Goal: Task Accomplishment & Management: Manage account settings

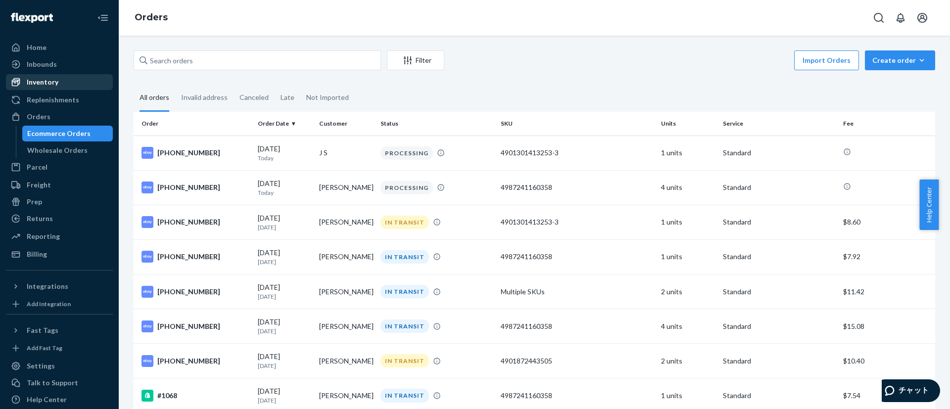
click at [52, 89] on link "Inventory" at bounding box center [59, 82] width 107 height 16
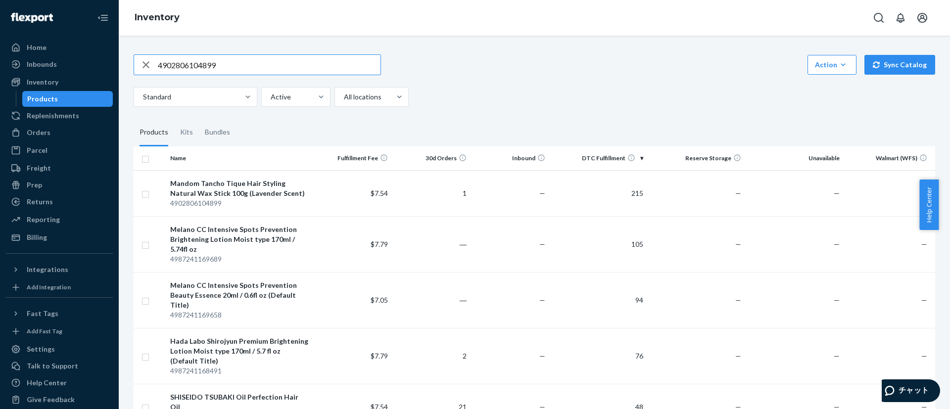
type input "4902806104899"
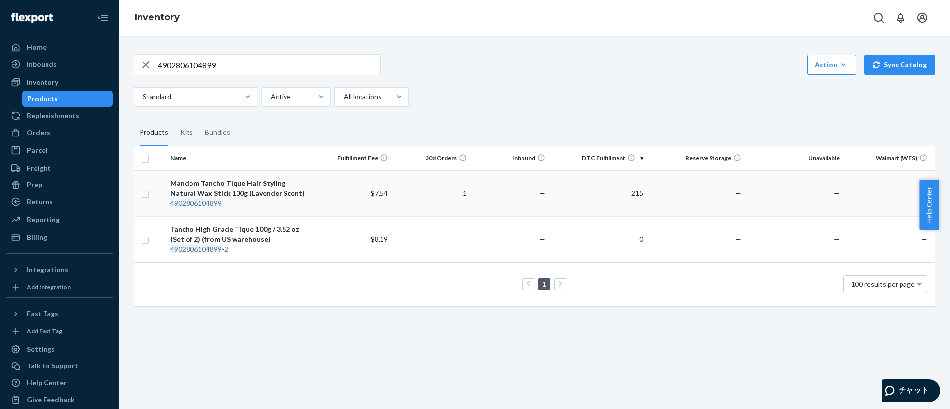
click at [282, 189] on div "Mandom Tancho Tique Hair Styling Natural Wax Stick 100g (Lavender Scent)" at bounding box center [240, 189] width 140 height 20
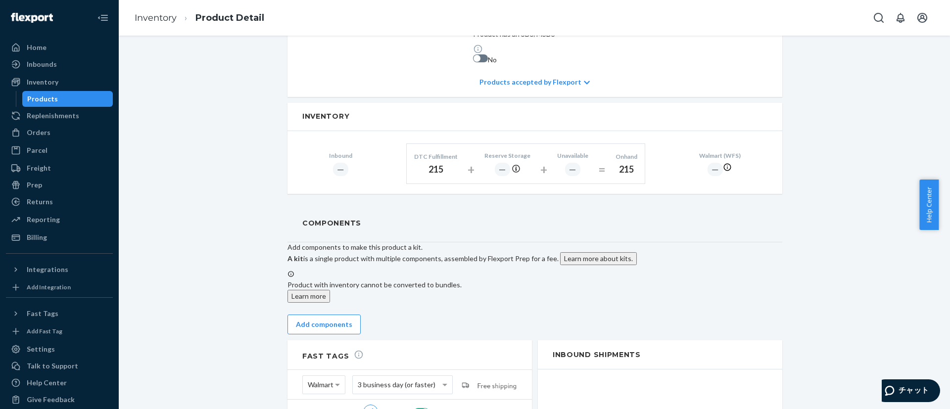
scroll to position [520, 0]
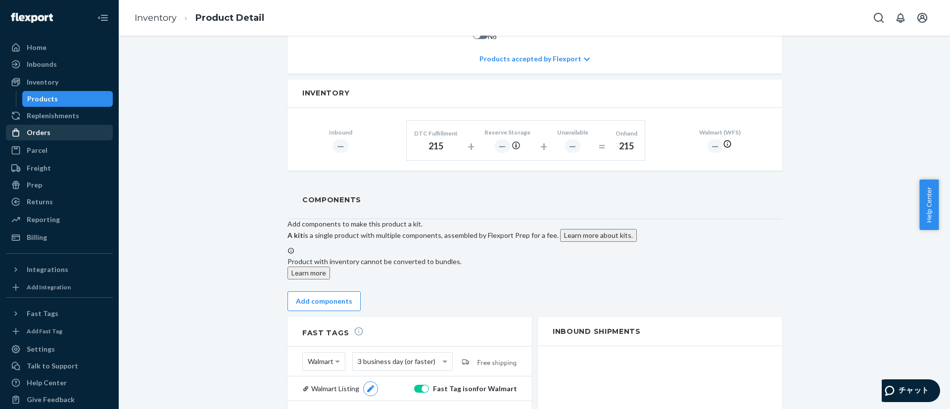
click at [54, 127] on div "Orders" at bounding box center [59, 133] width 105 height 14
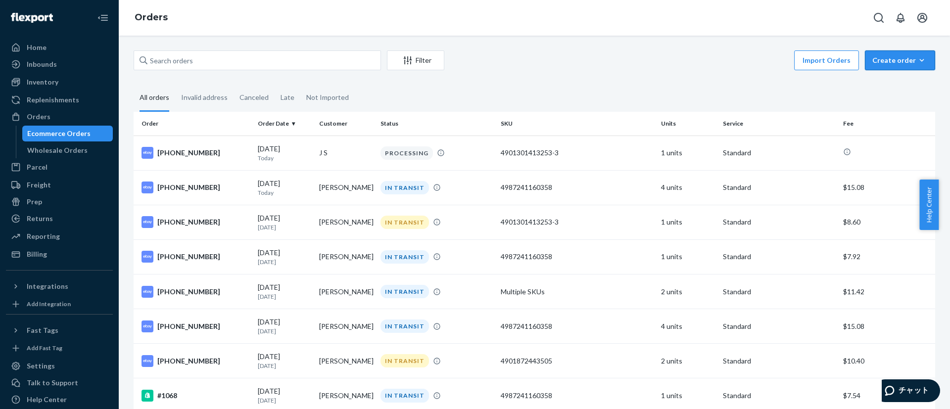
click at [901, 62] on div "Create order" at bounding box center [900, 60] width 55 height 10
click at [901, 97] on span "Removal order" at bounding box center [874, 93] width 54 height 7
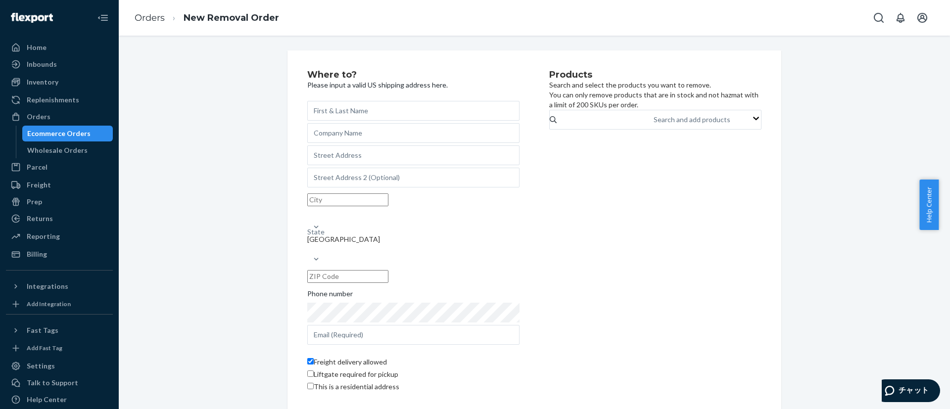
click at [307, 358] on input "Freight delivery allowed" at bounding box center [310, 361] width 6 height 6
checkbox input "false"
click at [308, 389] on input "This is a residential address" at bounding box center [310, 386] width 6 height 6
checkbox input "true"
click at [40, 112] on div "Orders" at bounding box center [39, 117] width 24 height 10
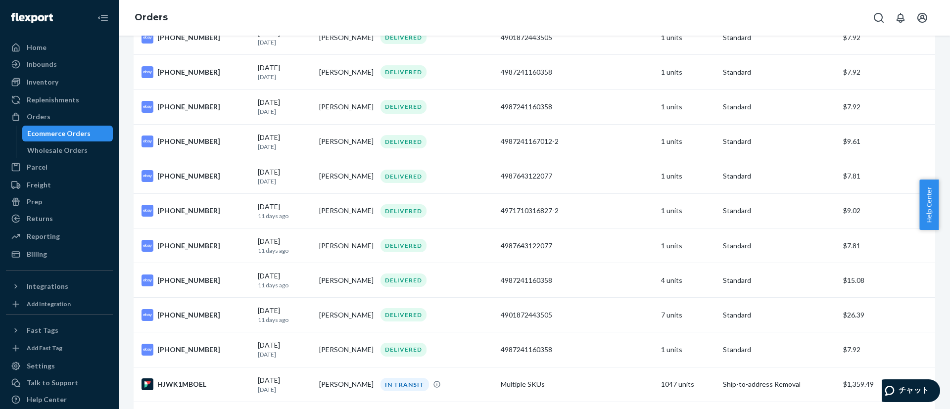
scroll to position [1308, 0]
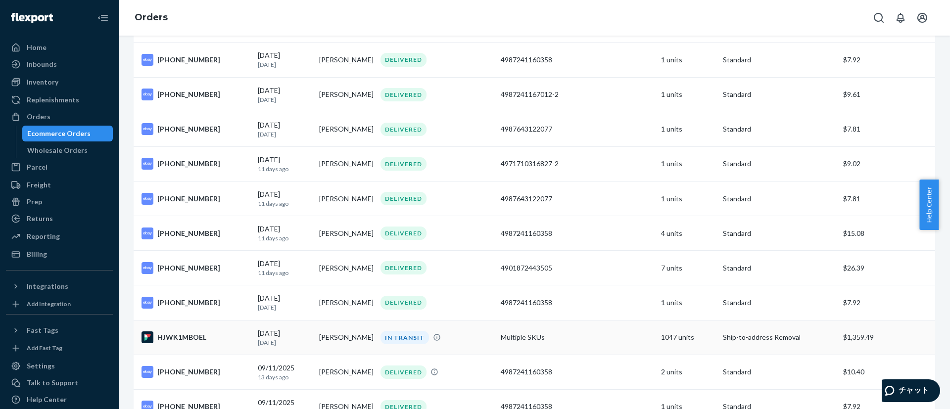
click at [500, 346] on td "Multiple SKUs" at bounding box center [577, 337] width 160 height 35
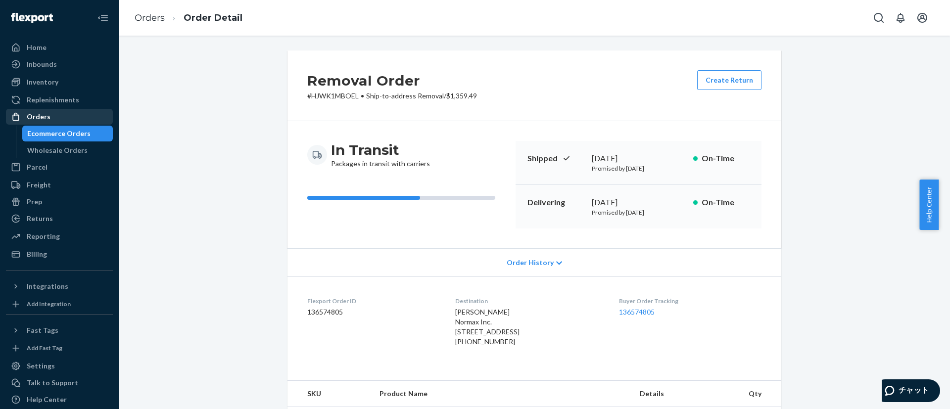
click at [33, 119] on div "Orders" at bounding box center [39, 117] width 24 height 10
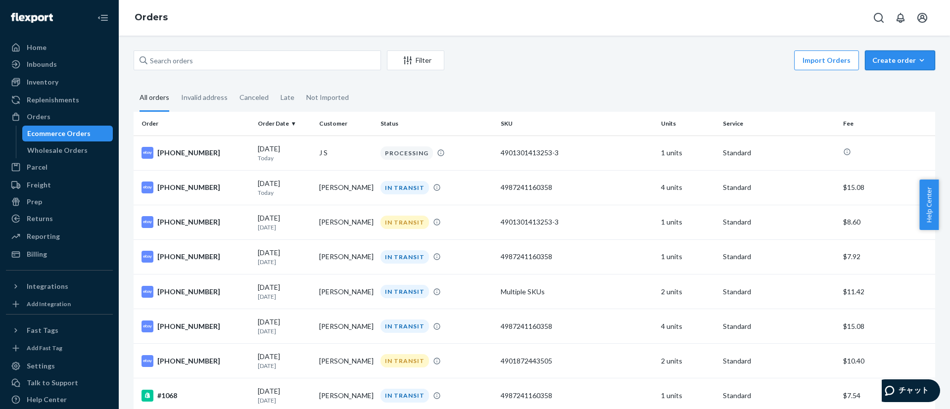
click at [886, 62] on div "Create order" at bounding box center [900, 60] width 55 height 10
click at [901, 97] on span "Removal order" at bounding box center [874, 93] width 54 height 7
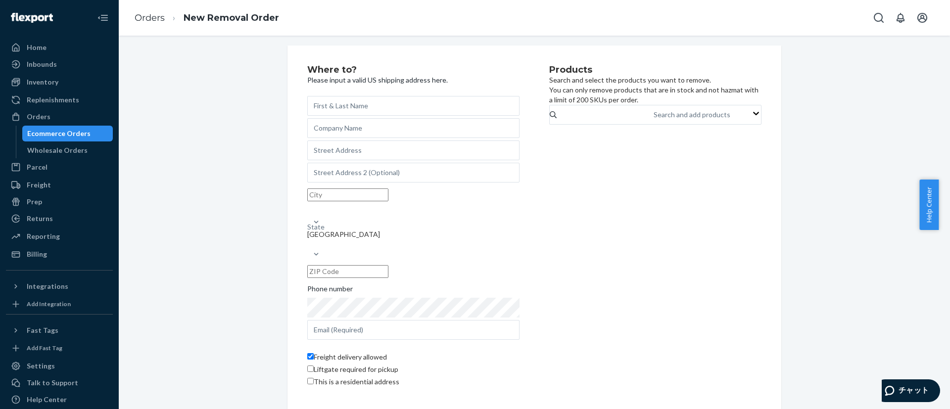
scroll to position [14, 0]
click at [307, 380] on input "This is a residential address" at bounding box center [310, 381] width 6 height 6
checkbox input "true"
click at [309, 353] on input "Freight delivery allowed" at bounding box center [310, 356] width 6 height 6
checkbox input "false"
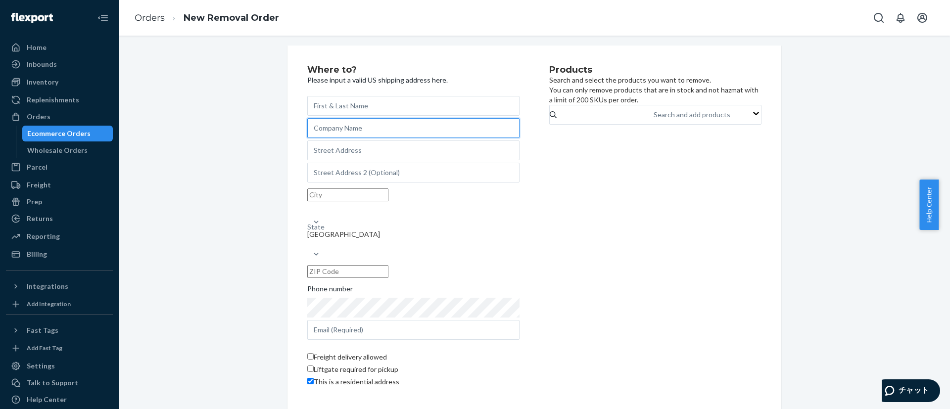
paste input "Normax Inc."
type input "Normax Inc."
click at [329, 101] on input "text" at bounding box center [413, 106] width 212 height 20
type input "[PERSON_NAME]"
click at [321, 153] on input "text" at bounding box center [413, 151] width 212 height 20
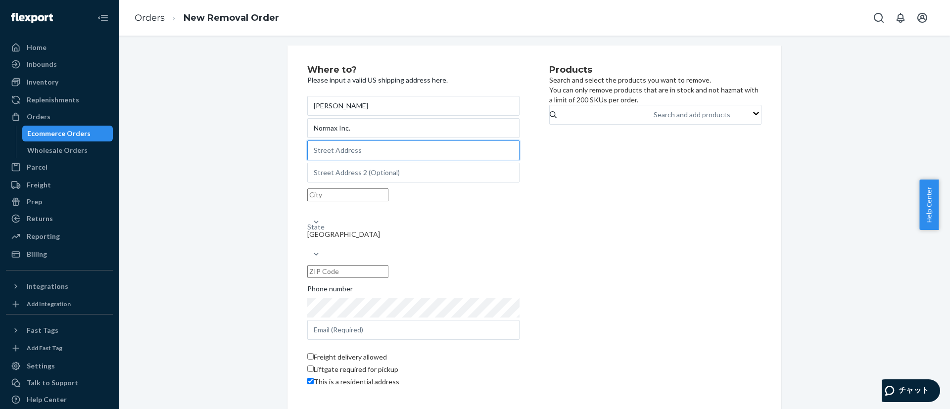
paste input "[STREET_ADDRESS]"
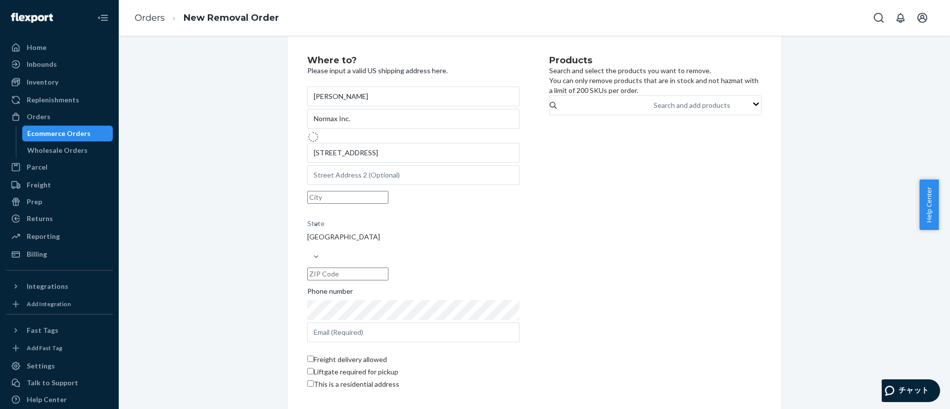
type input "[STREET_ADDRESS]"
type input "200 174"
type input "[GEOGRAPHIC_DATA]"
type input "89123"
checkbox input "false"
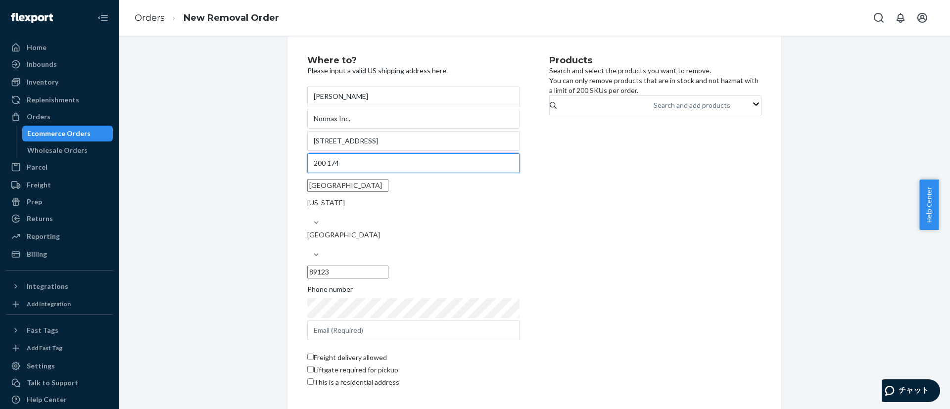
click at [322, 173] on input "200 174" at bounding box center [413, 163] width 212 height 20
click at [690, 181] on div "Products Search and select the products you want to remove. You can only remove…" at bounding box center [655, 223] width 212 height 334
click at [308, 173] on input "200 -174" at bounding box center [413, 163] width 212 height 20
type input "#200 -174"
click at [637, 229] on div "Products Search and select the products you want to remove. You can only remove…" at bounding box center [655, 223] width 212 height 334
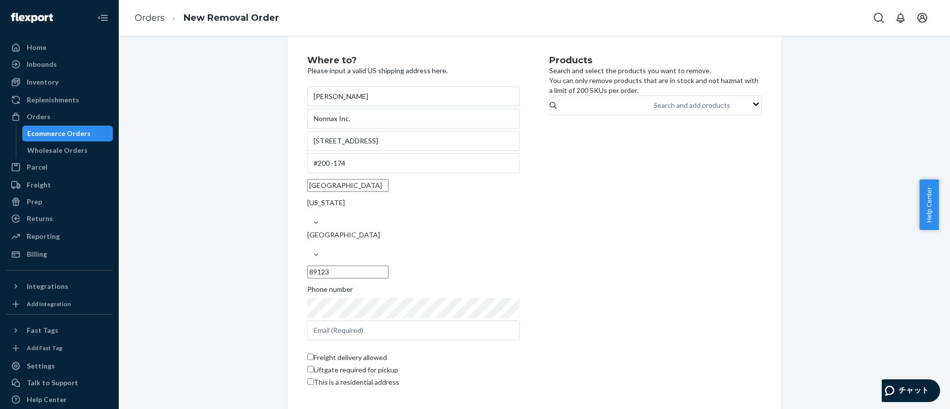
click at [389, 266] on input "89123" at bounding box center [347, 272] width 81 height 13
type input "89123-2591"
click at [587, 286] on div "Products Search and select the products you want to remove. You can only remove…" at bounding box center [655, 223] width 212 height 334
click at [309, 379] on input "This is a residential address" at bounding box center [310, 382] width 6 height 6
checkbox input "true"
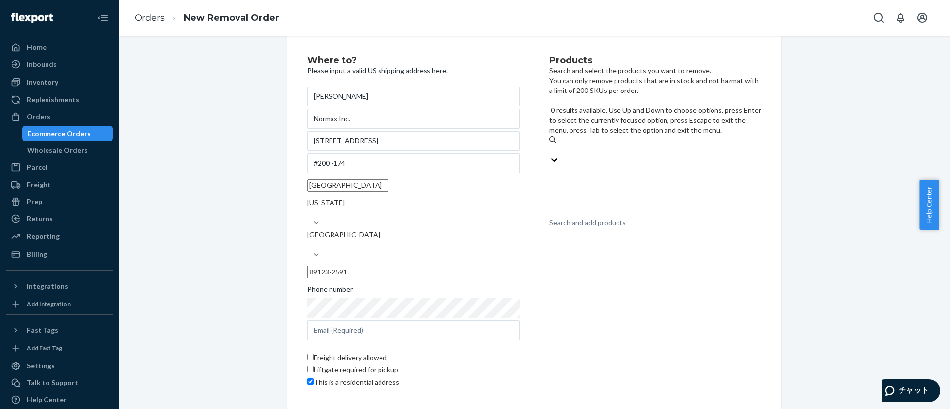
drag, startPoint x: 575, startPoint y: 107, endPoint x: 570, endPoint y: 119, distance: 12.4
click at [570, 145] on div "Search and add products" at bounding box center [655, 150] width 212 height 10
click at [550, 145] on input "0 results available. Use Up and Down to choose options, press Enter to select t…" at bounding box center [549, 150] width 1 height 10
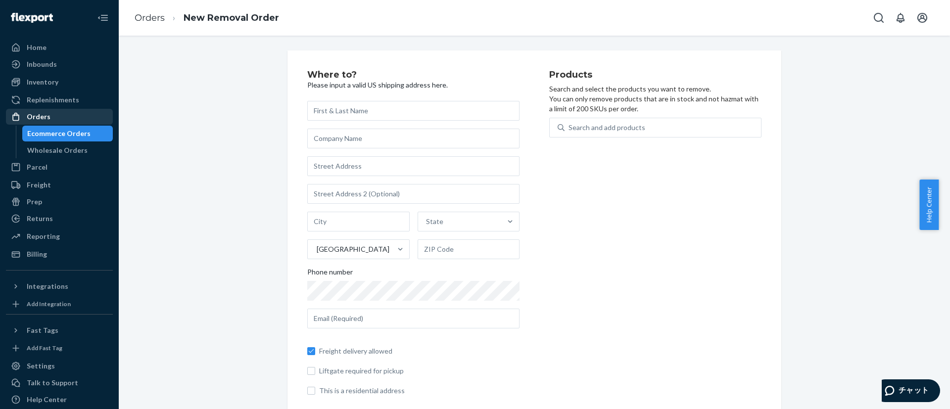
click at [40, 119] on div "Orders" at bounding box center [39, 117] width 24 height 10
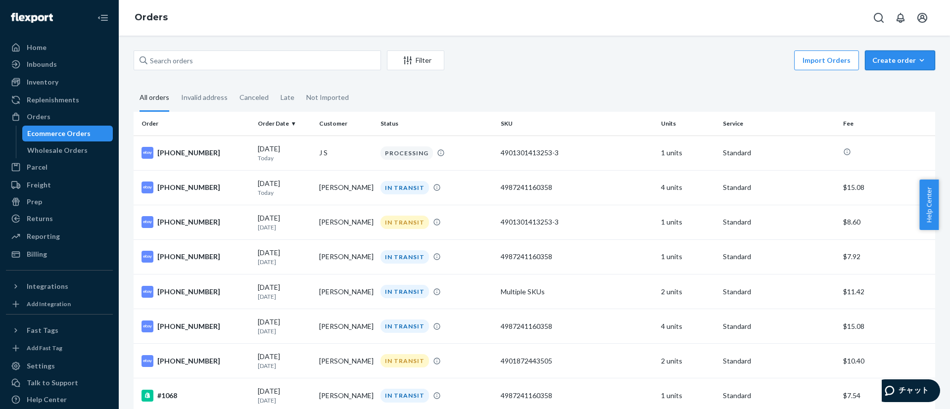
click at [895, 60] on div "Create order" at bounding box center [900, 60] width 55 height 10
click at [877, 102] on span "Removal order" at bounding box center [906, 105] width 61 height 7
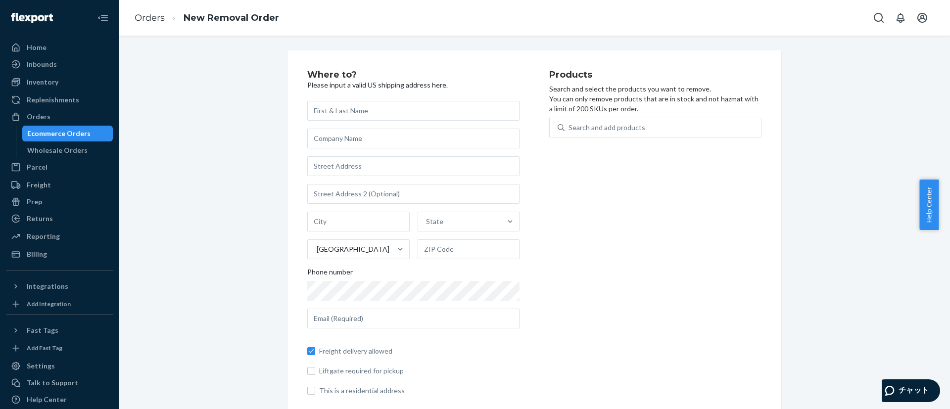
click at [349, 109] on input "text" at bounding box center [413, 111] width 212 height 20
type input "[PERSON_NAME]"
click at [413, 137] on input "text" at bounding box center [413, 139] width 212 height 20
paste input "Normax Inc."
type input "Normax Inc."
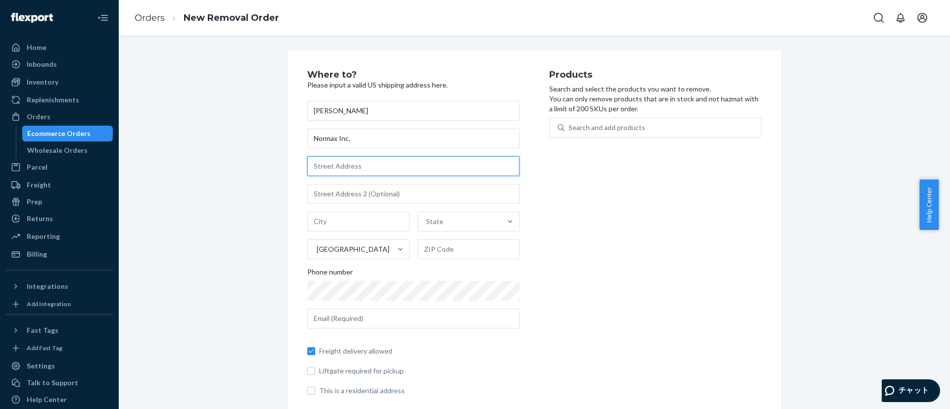
click at [350, 162] on input "text" at bounding box center [413, 166] width 212 height 20
paste input "[STREET_ADDRESS]"
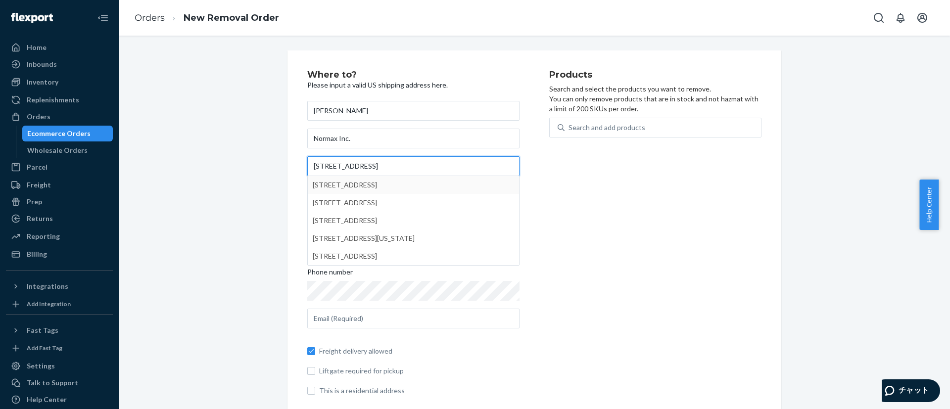
type input "[STREET_ADDRESS]"
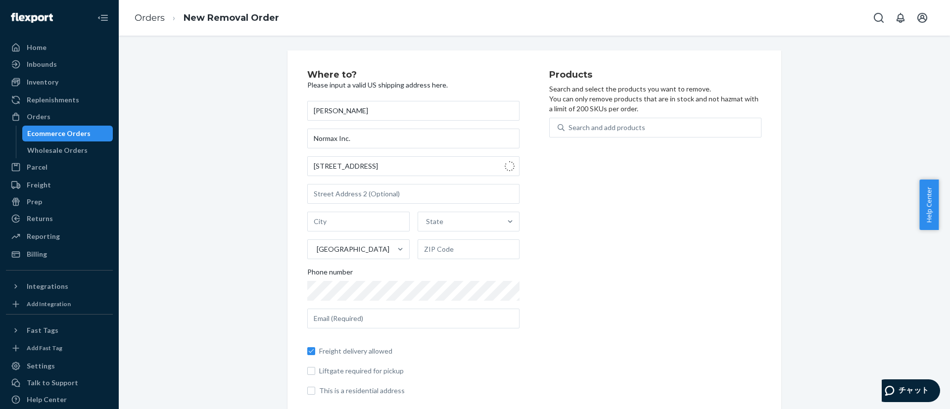
type input "[GEOGRAPHIC_DATA]"
type input "89123"
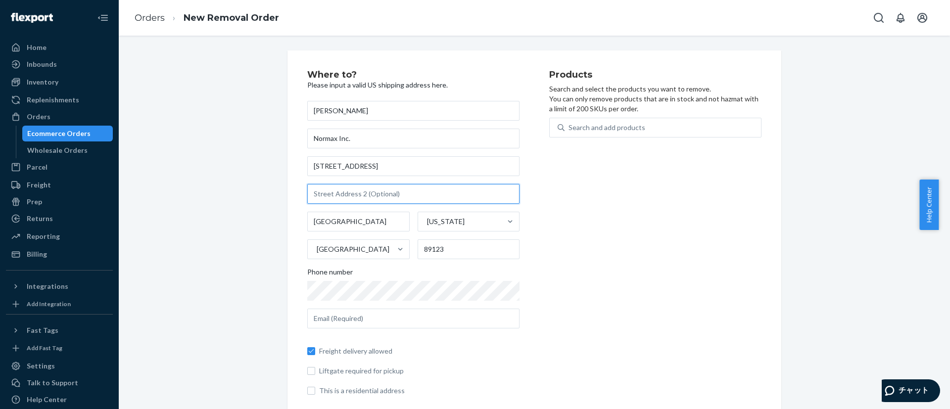
click at [323, 191] on input "text" at bounding box center [413, 194] width 212 height 20
paste input "#200-174"
type input "#200-174"
click at [447, 246] on input "89123" at bounding box center [469, 250] width 102 height 20
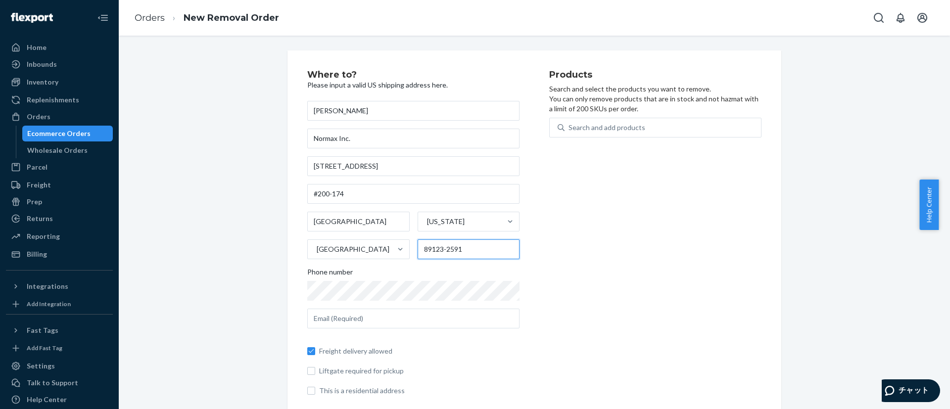
type input "89123-2591"
click at [678, 330] on div "Products Search and select the products you want to remove. You can only remove…" at bounding box center [655, 237] width 212 height 334
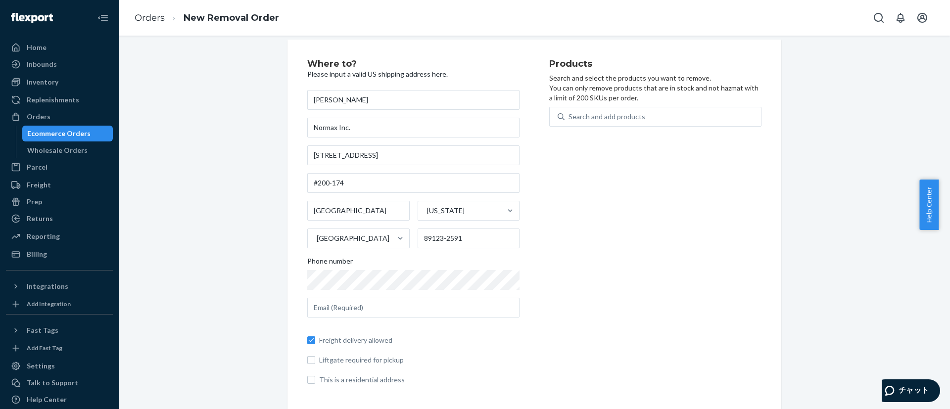
scroll to position [14, 0]
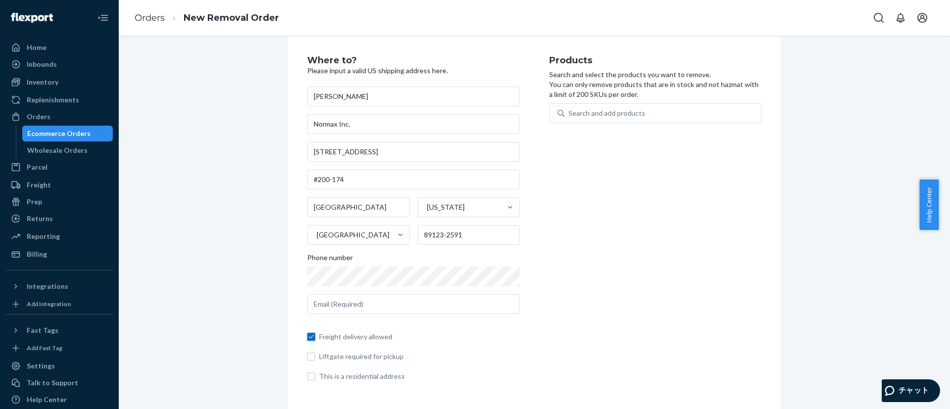
click at [309, 336] on input "Freight delivery allowed" at bounding box center [311, 337] width 8 height 8
checkbox input "false"
click at [307, 378] on input "This is a residential address" at bounding box center [311, 377] width 8 height 8
checkbox input "true"
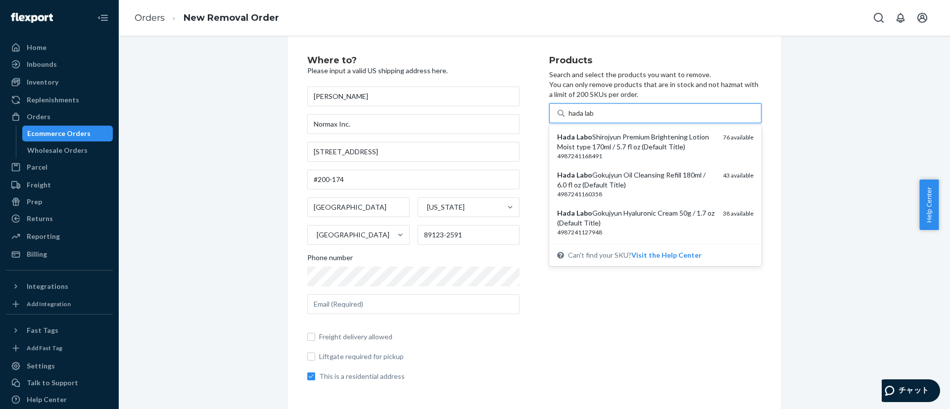
type input "hada labo"
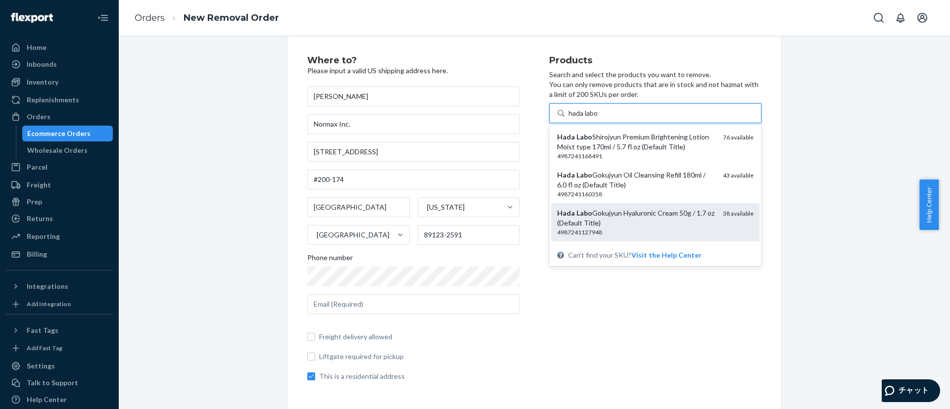
click at [625, 211] on div "Hada Labo Gokujyun Hyaluronic Cream 50g / 1.7 oz (Default Title)" at bounding box center [636, 218] width 158 height 20
click at [599, 118] on input "hada labo" at bounding box center [584, 113] width 30 height 10
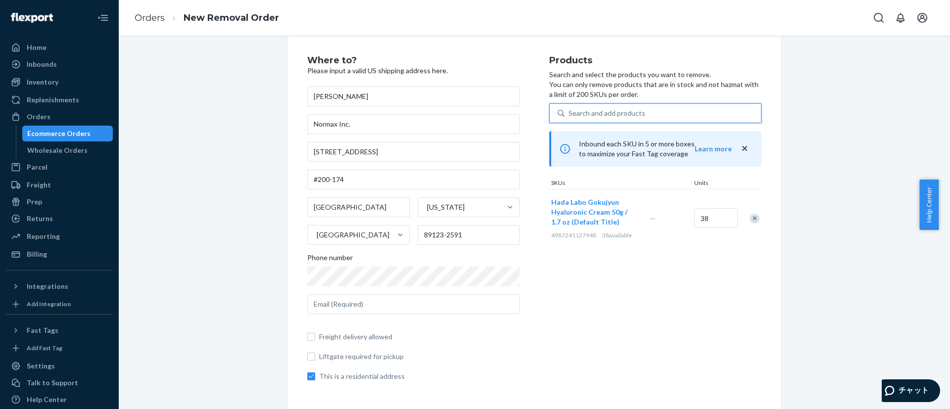
click at [583, 110] on div "Search and add products" at bounding box center [607, 113] width 77 height 10
click at [570, 110] on input "0 results available. Use Up and Down to choose options, press Enter to select t…" at bounding box center [569, 113] width 1 height 10
click at [592, 105] on div "Search and add products" at bounding box center [663, 113] width 196 height 18
click at [570, 108] on input "0 results available. Select is focused ,type to refine list, press Down to open…" at bounding box center [569, 113] width 1 height 10
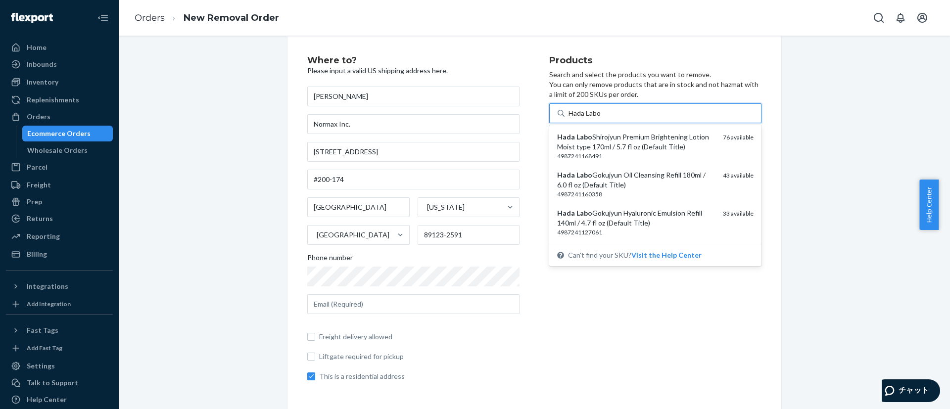
type input "Hada Labo"
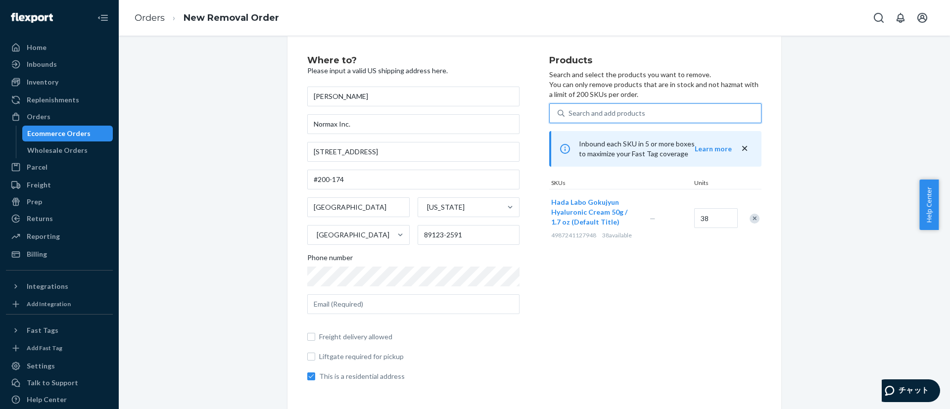
click at [582, 108] on div "Search and add products" at bounding box center [607, 113] width 77 height 10
click at [570, 108] on input "0 results available. Use Up and Down to choose options, press Enter to select t…" at bounding box center [569, 113] width 1 height 10
click at [565, 109] on div "Search and add products" at bounding box center [663, 113] width 196 height 18
click at [569, 109] on input "0 results available. Use Up and Down to choose options, press Enter to select t…" at bounding box center [569, 113] width 1 height 10
click at [569, 109] on div "Search and add products" at bounding box center [607, 113] width 77 height 10
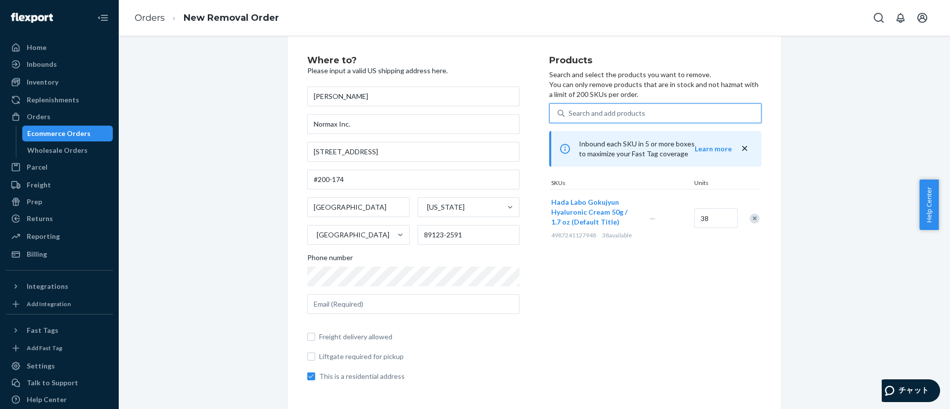
click at [569, 109] on input "0 results available. Use Up and Down to choose options, press Enter to select t…" at bounding box center [569, 113] width 1 height 10
click at [569, 111] on div "Search and add products" at bounding box center [607, 113] width 77 height 10
click at [569, 111] on input "0 results available. Use Up and Down to choose options, press Enter to select t…" at bounding box center [569, 113] width 1 height 10
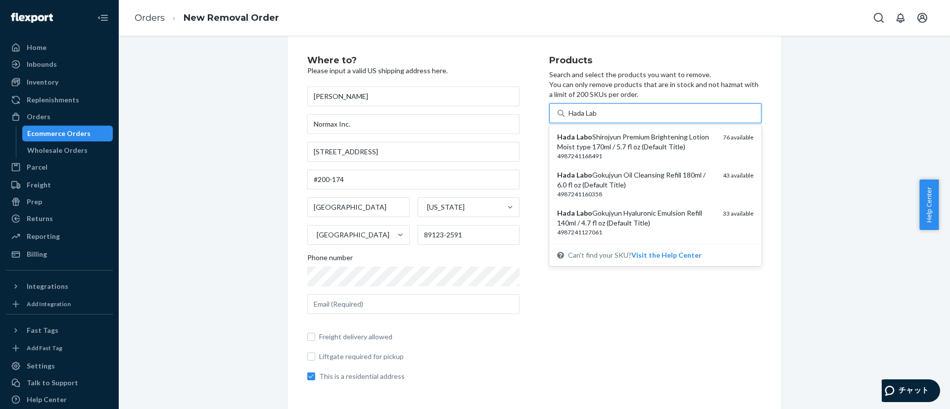
type input "Hada Labo"
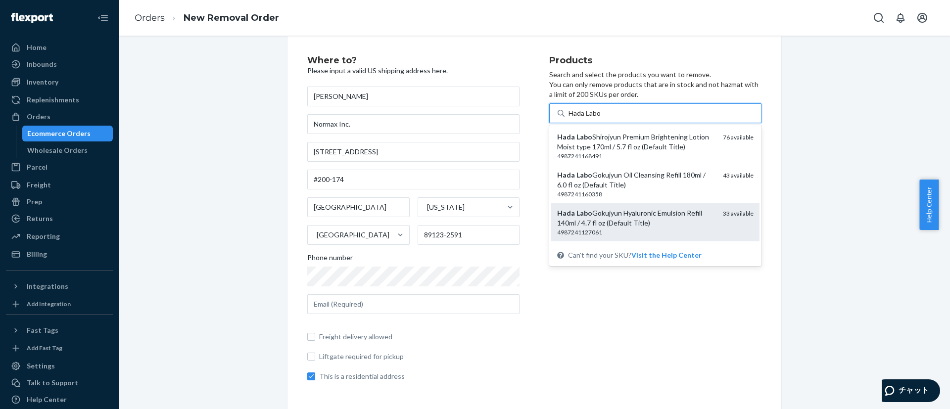
click at [630, 216] on div "Hada Labo Gokujyun Hyaluronic Emulsion Refill 140ml / 4.7 fl oz (Default Title)" at bounding box center [636, 218] width 158 height 20
click at [602, 118] on input "Hada Labo" at bounding box center [585, 113] width 33 height 10
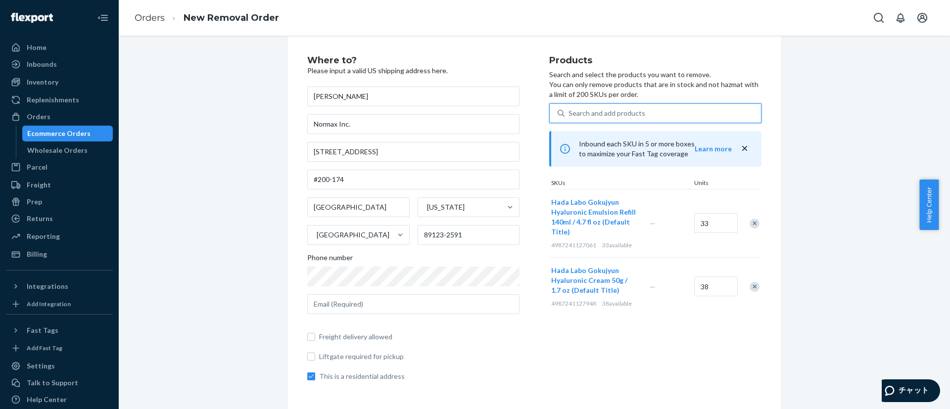
click at [569, 111] on div "Search and add products" at bounding box center [607, 113] width 77 height 10
click at [569, 111] on input "0 results available. Use Up and Down to choose options, press Enter to select t…" at bounding box center [569, 113] width 1 height 10
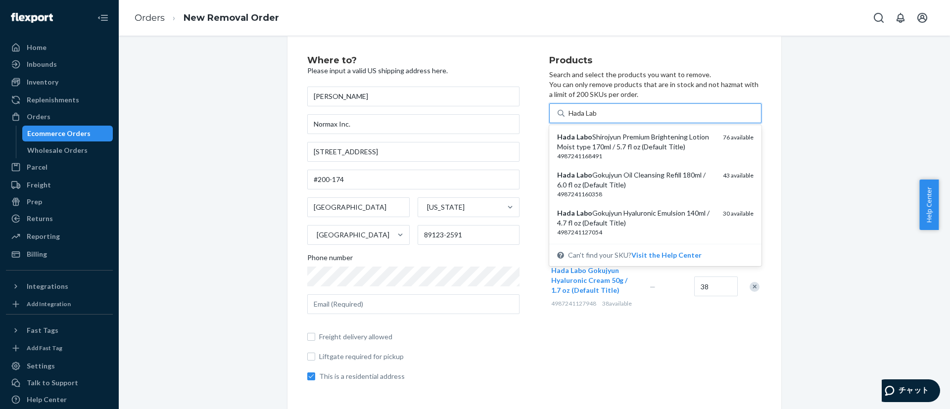
type input "Hada Labo"
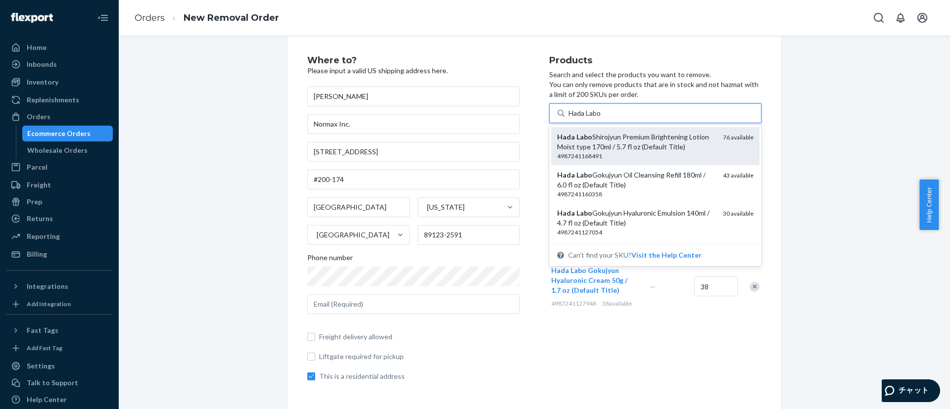
click at [562, 145] on div "Hada Labo Shirojyun Premium Brightening Lotion Moist type 170ml / 5.7 fl oz (De…" at bounding box center [636, 142] width 158 height 20
click at [569, 118] on input "Hada Labo" at bounding box center [585, 113] width 33 height 10
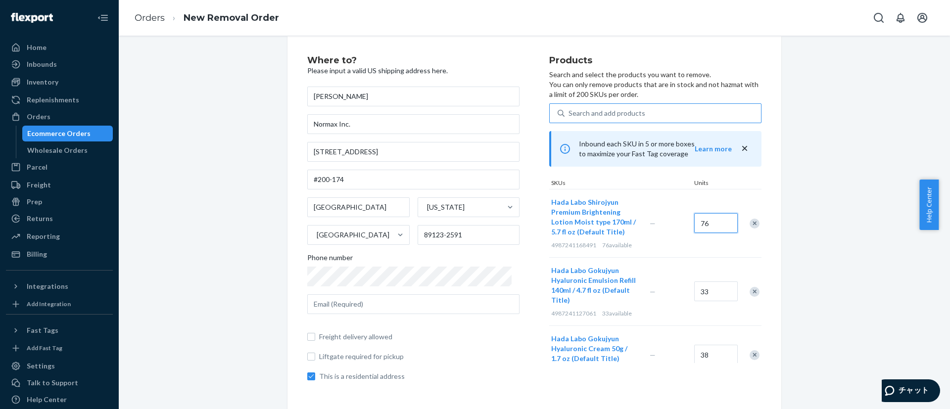
click at [696, 227] on input "76" at bounding box center [716, 223] width 44 height 20
click at [697, 225] on input "0" at bounding box center [716, 223] width 44 height 20
type input "71"
click at [656, 111] on div "Search and add products" at bounding box center [663, 113] width 196 height 18
click at [570, 111] on input "Search and add products" at bounding box center [569, 113] width 1 height 10
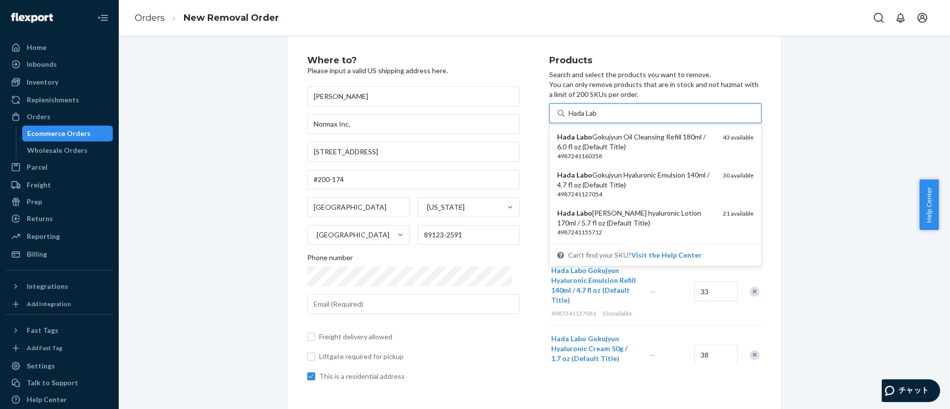
type input "Hada Labo"
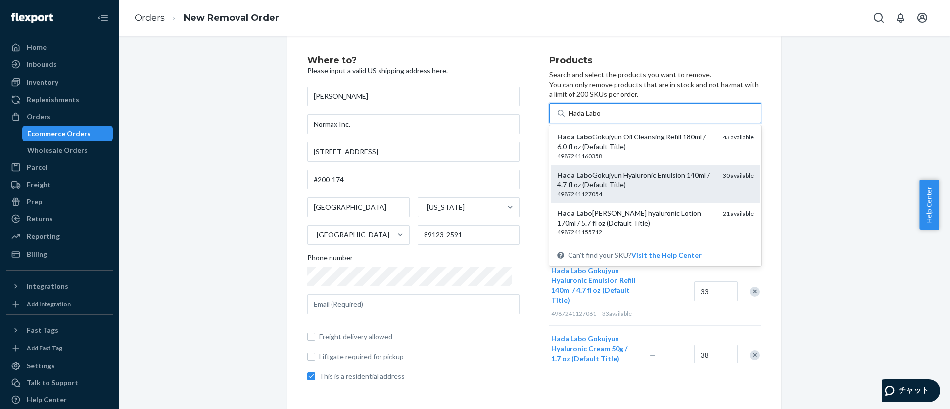
click at [671, 172] on div "Hada Labo Gokujyun Hyaluronic Emulsion 140ml / 4.7 fl oz (Default Title)" at bounding box center [636, 180] width 158 height 20
click at [602, 118] on input "Hada Labo" at bounding box center [585, 113] width 33 height 10
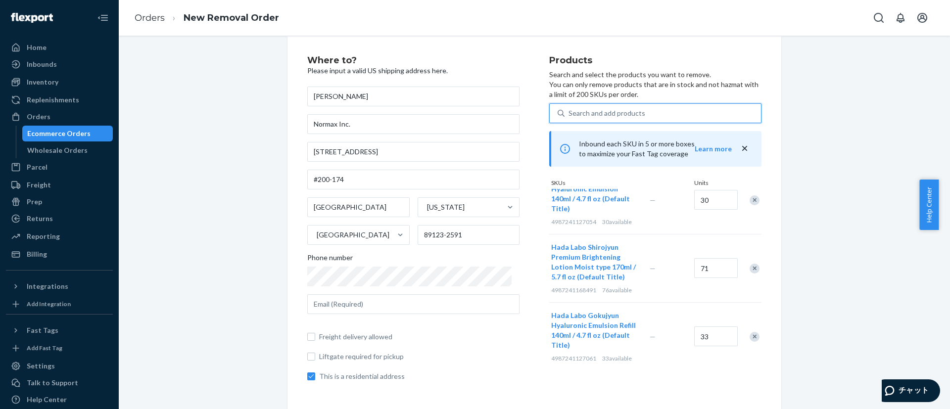
scroll to position [0, 0]
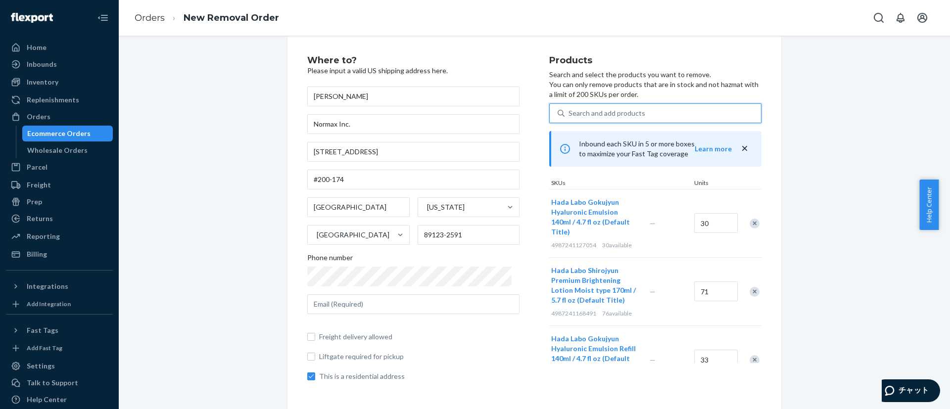
click at [571, 113] on div "Search and add products" at bounding box center [607, 113] width 77 height 10
click at [570, 113] on input "0 results available. Use Up and Down to choose options, press Enter to select t…" at bounding box center [569, 113] width 1 height 10
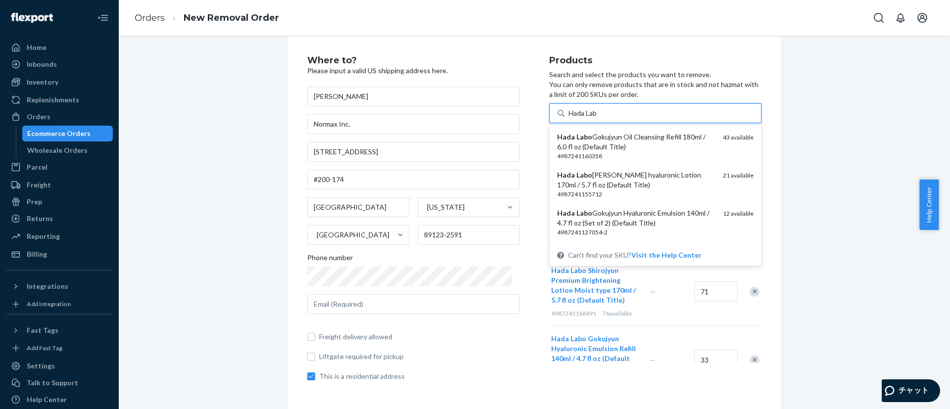
type input "Hada Labo"
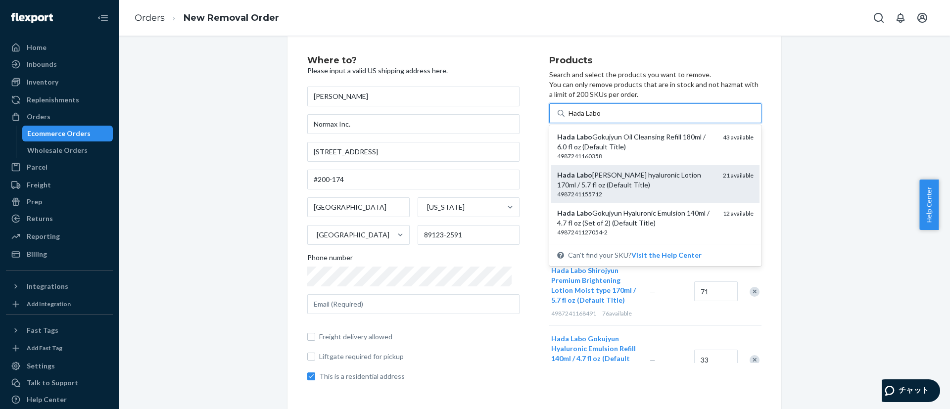
click at [601, 185] on div "Hada Labo Gokujyun hyaluronic Lotion 170ml / 5.7 fl oz (Default Title)" at bounding box center [636, 180] width 158 height 20
click at [601, 118] on input "Hada Labo" at bounding box center [585, 113] width 33 height 10
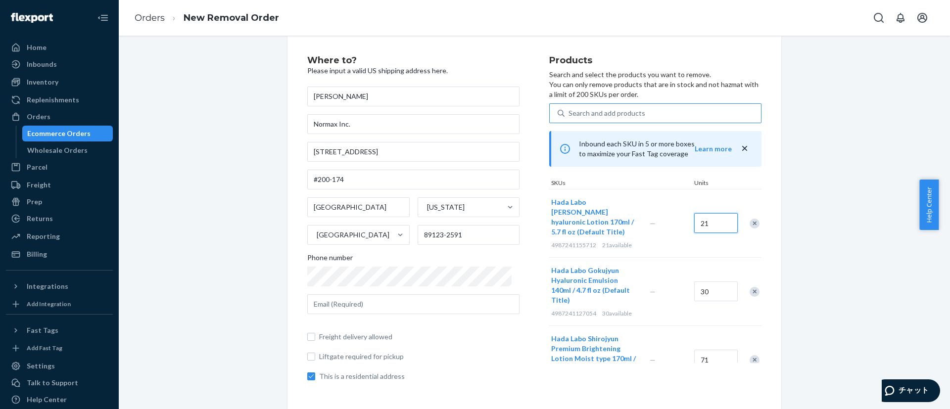
click at [707, 220] on input "21" at bounding box center [716, 223] width 44 height 20
click at [702, 218] on input "0" at bounding box center [716, 223] width 44 height 20
click at [702, 218] on input "10" at bounding box center [716, 223] width 44 height 20
type input "17"
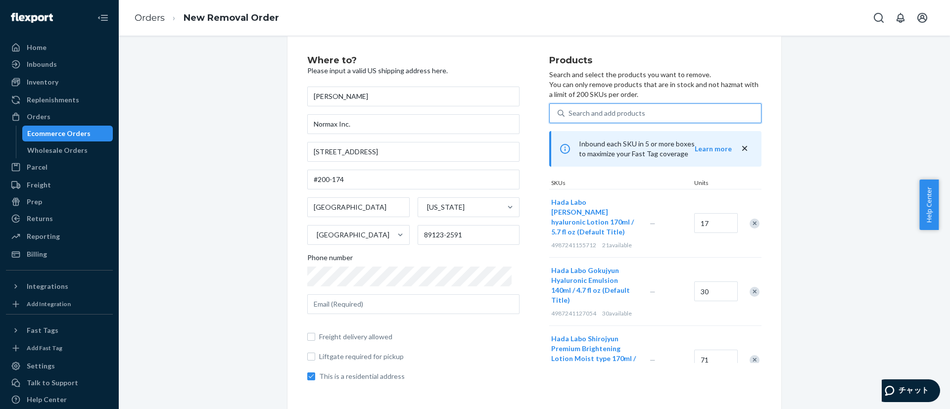
click at [587, 107] on div "Search and add products" at bounding box center [663, 113] width 196 height 18
click at [570, 108] on input "0 results available. Use Up and Down to choose options, press Enter to select t…" at bounding box center [569, 113] width 1 height 10
click at [575, 107] on div "Search and add products" at bounding box center [663, 113] width 196 height 18
click at [570, 108] on input "0 results available. Use Up and Down to choose options, press Enter to select t…" at bounding box center [569, 113] width 1 height 10
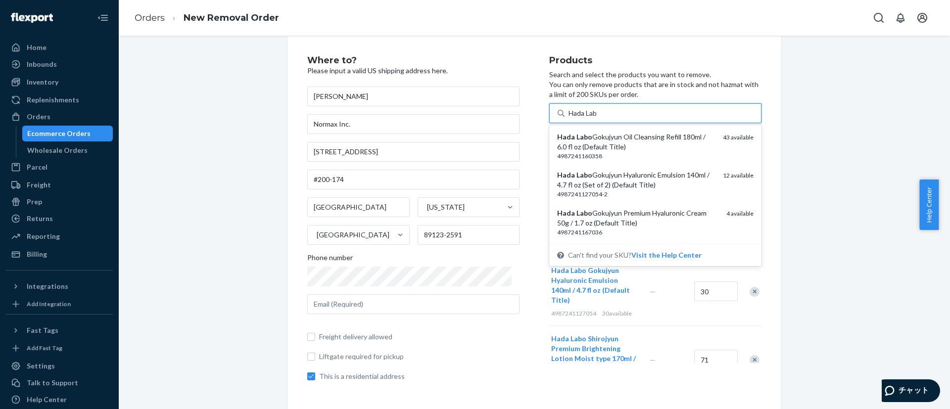
type input "Hada Labo"
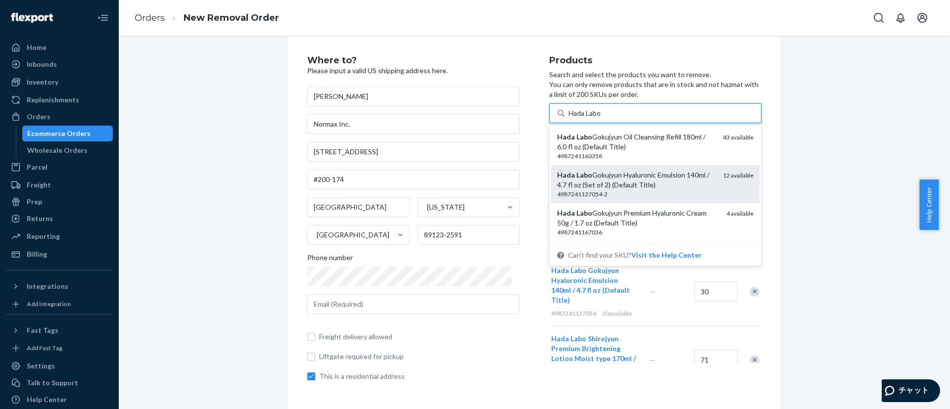
click at [557, 185] on div "Hada Labo Gokujyun Hyaluronic Emulsion 140ml / 4.7 fl oz (Set of 2) (Default Ti…" at bounding box center [636, 180] width 158 height 20
click at [569, 118] on input "Hada Labo" at bounding box center [585, 113] width 33 height 10
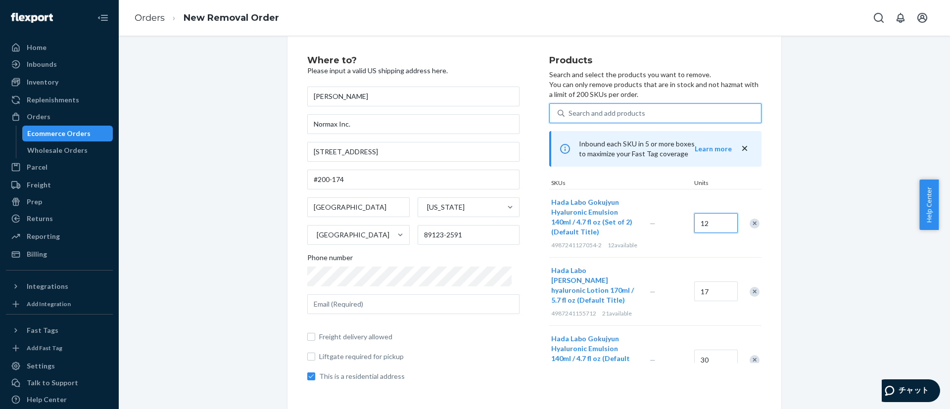
click at [698, 230] on input "12" at bounding box center [716, 223] width 44 height 20
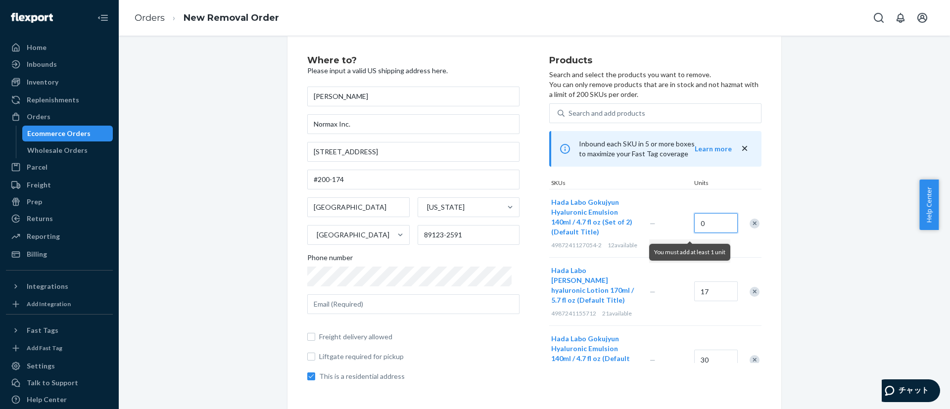
click at [698, 230] on input "0" at bounding box center [716, 223] width 44 height 20
click at [694, 228] on input "08" at bounding box center [716, 223] width 44 height 20
type input "8"
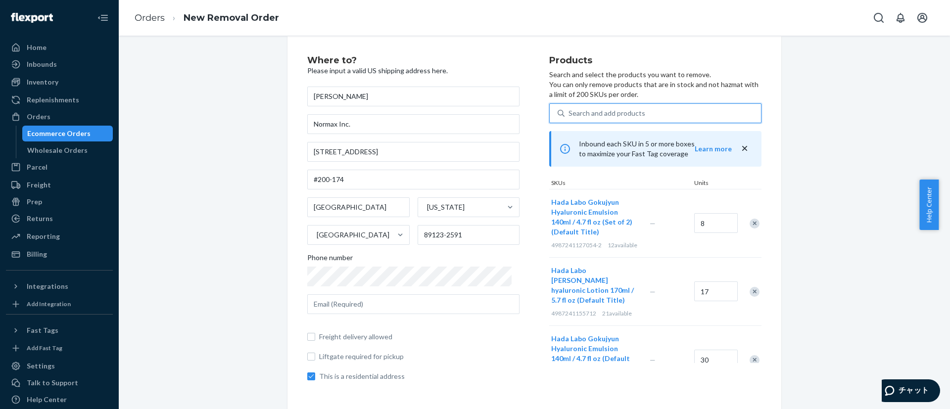
click at [632, 115] on div "Search and add products" at bounding box center [663, 113] width 196 height 18
click at [570, 115] on input "0 results available. Use Up and Down to choose options, press Enter to select t…" at bounding box center [569, 113] width 1 height 10
click at [605, 112] on div "Search and add products" at bounding box center [607, 113] width 77 height 10
click at [570, 112] on input "0 results available. Use Up and Down to choose options, press Enter to select t…" at bounding box center [569, 113] width 1 height 10
click at [577, 110] on div "Search and add products" at bounding box center [607, 113] width 77 height 10
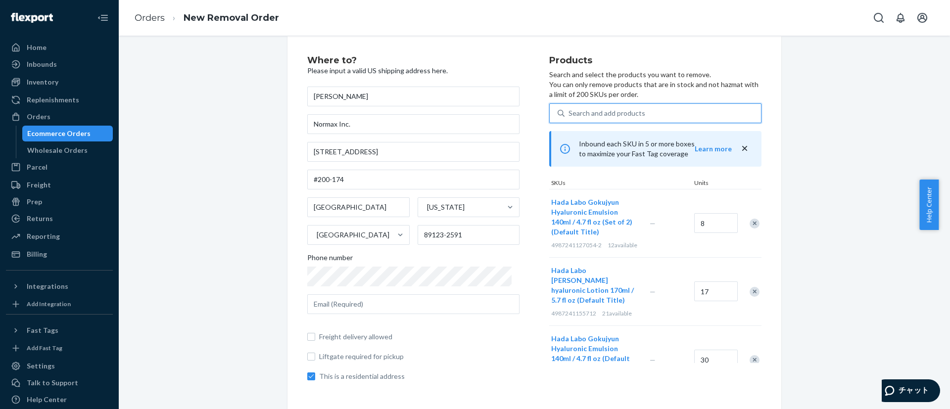
click at [570, 110] on input "0 results available. Use Up and Down to choose options, press Enter to select t…" at bounding box center [569, 113] width 1 height 10
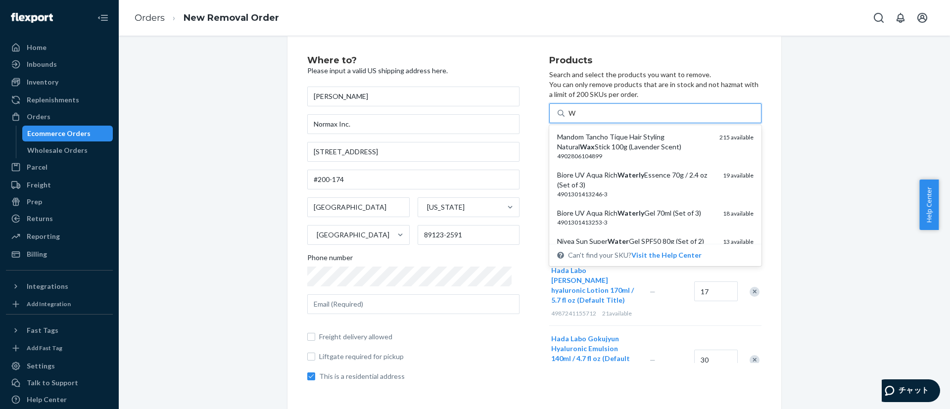
type input "Wi"
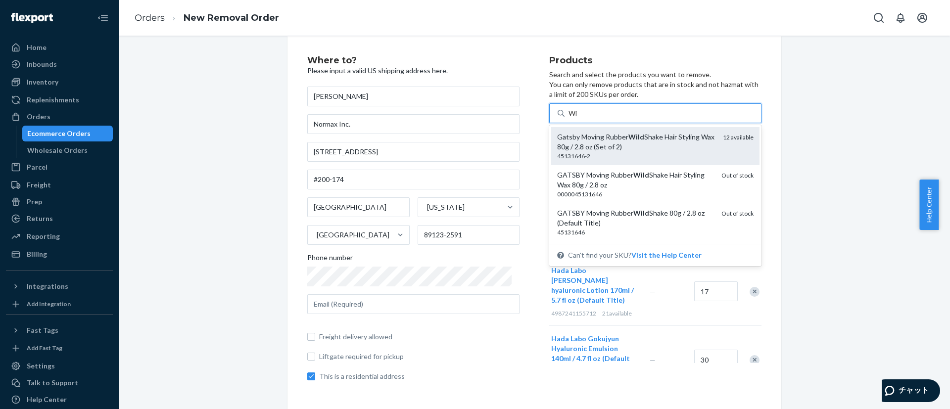
click at [591, 141] on div "Gatsby Moving Rubber Wild Shake Hair Styling Wax 80g / 2.8 oz (Set of 2)" at bounding box center [636, 142] width 158 height 20
click at [579, 118] on input "Wi" at bounding box center [574, 113] width 10 height 10
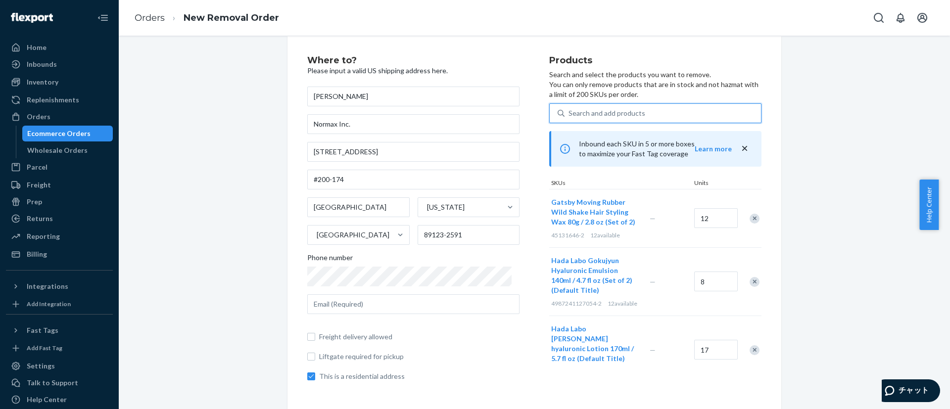
click at [585, 110] on div "Search and add products" at bounding box center [607, 113] width 77 height 10
click at [570, 110] on input "0 results available. Use Up and Down to choose options, press Enter to select t…" at bounding box center [569, 113] width 1 height 10
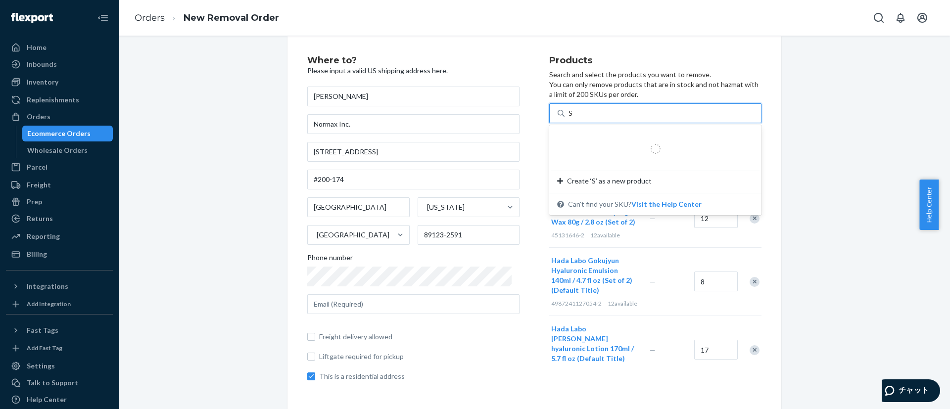
type input "So"
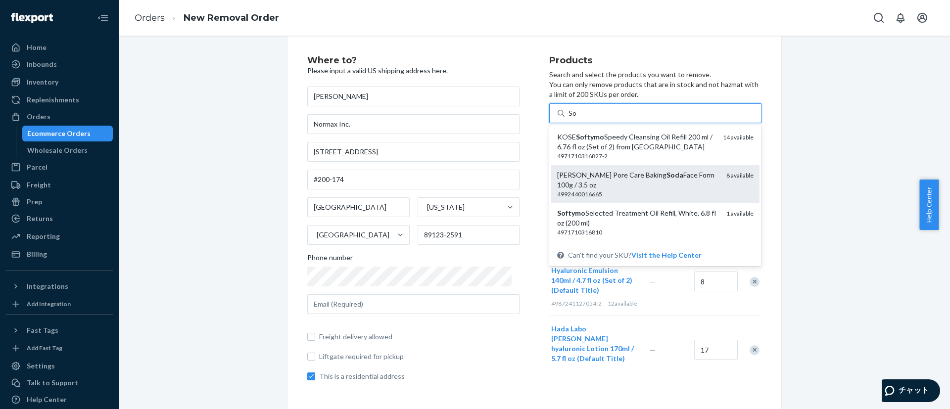
click at [593, 168] on div "Keana Nadeshiko Pore Care Baking Soda Face Form 100g / 3.5 oz 4992440016665 8 a…" at bounding box center [655, 184] width 208 height 38
click at [577, 118] on input "So" at bounding box center [573, 113] width 8 height 10
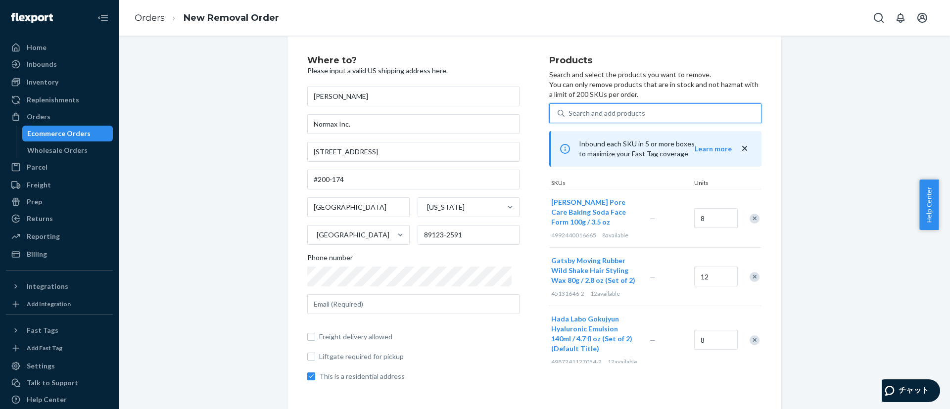
click at [578, 111] on div "Search and add products" at bounding box center [607, 113] width 77 height 10
click at [570, 111] on input "0 results available. Use Up and Down to choose options, press Enter to select t…" at bounding box center [569, 113] width 1 height 10
type input "M"
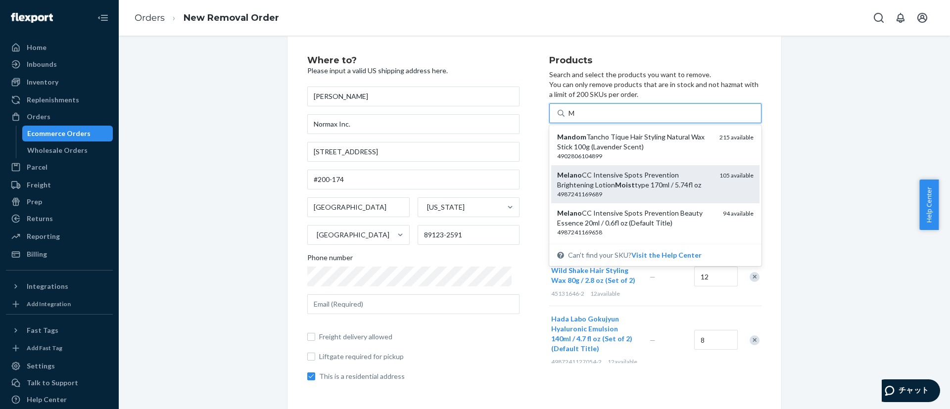
click at [657, 182] on div "Melano CC Intensive Spots Prevention Brightening Lotion Moist type 170ml / 5.74…" at bounding box center [634, 180] width 154 height 20
click at [576, 118] on input "M" at bounding box center [572, 113] width 7 height 10
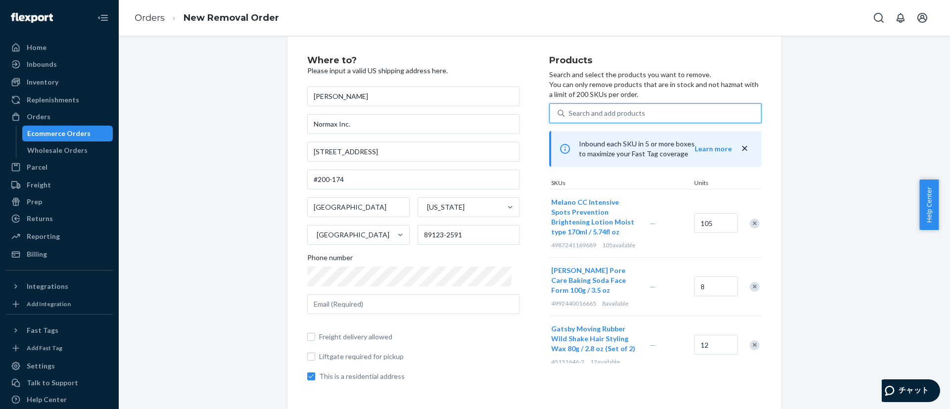
click at [572, 109] on div "Search and add products" at bounding box center [607, 113] width 77 height 10
click at [570, 109] on input "0 results available. Use Up and Down to choose options, press Enter to select t…" at bounding box center [569, 113] width 1 height 10
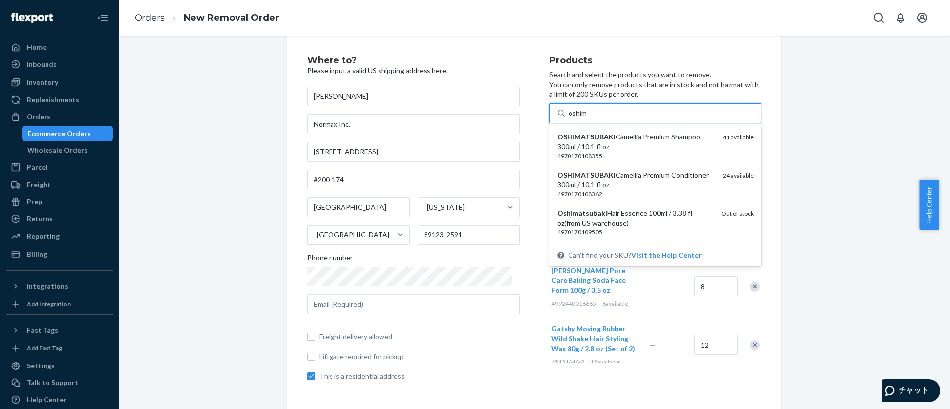
type input "oshima"
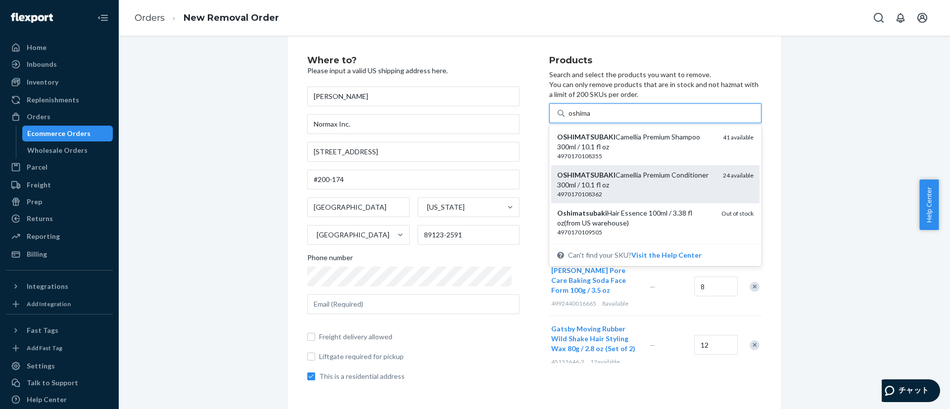
click at [588, 172] on em "OSHIMATSUBAKI" at bounding box center [586, 175] width 58 height 8
click at [588, 118] on input "oshima" at bounding box center [580, 113] width 23 height 10
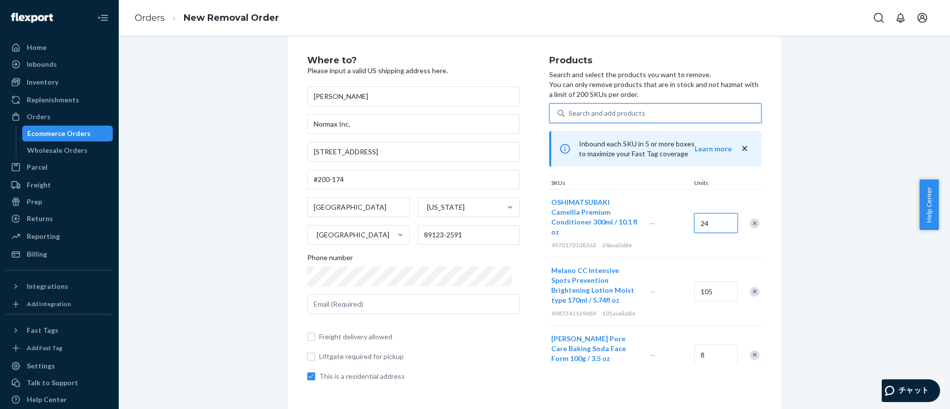
click at [704, 224] on input "24" at bounding box center [716, 223] width 44 height 20
click at [703, 217] on input "20" at bounding box center [716, 223] width 44 height 20
type input "22"
click at [710, 111] on div "Search and add products" at bounding box center [663, 113] width 196 height 18
click at [570, 111] on input "Search and add products" at bounding box center [569, 113] width 1 height 10
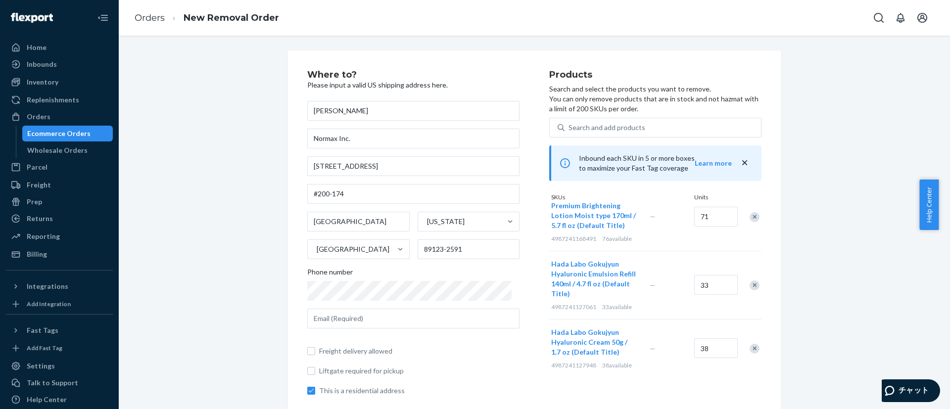
click at [740, 161] on icon "close" at bounding box center [745, 163] width 10 height 10
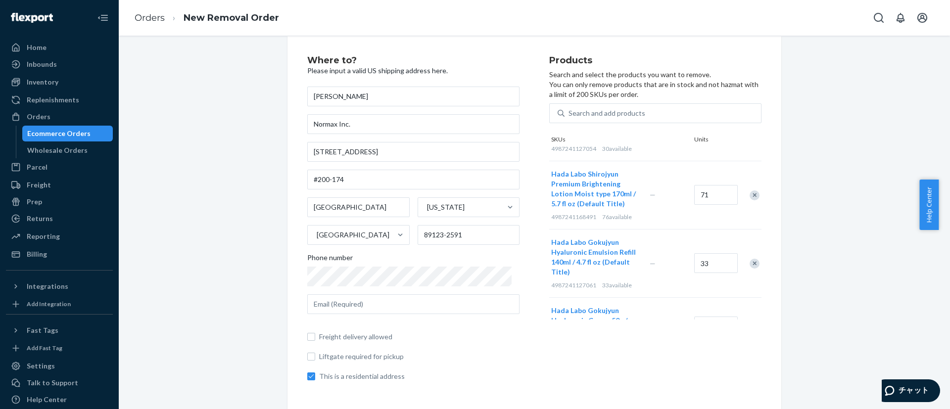
scroll to position [487, 0]
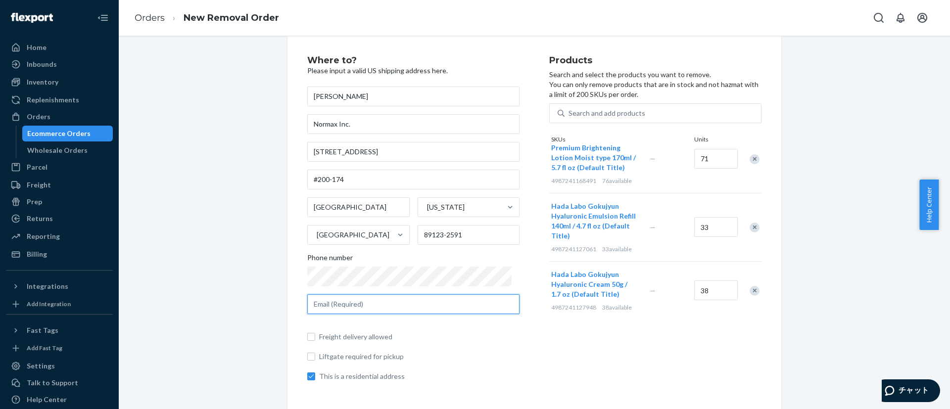
click at [388, 302] on input "text" at bounding box center [413, 304] width 212 height 20
paste input "support@kigyounotatsujin.com"
type input "support@kigyounotatsujin.com"
click at [521, 292] on div "Where to? Please input a valid US shipping address here. Ryuichi Stan Tachibana…" at bounding box center [428, 223] width 242 height 334
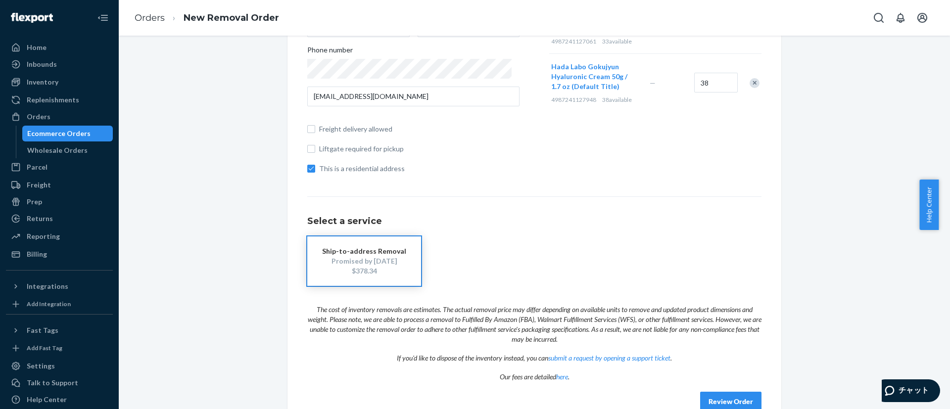
scroll to position [244, 0]
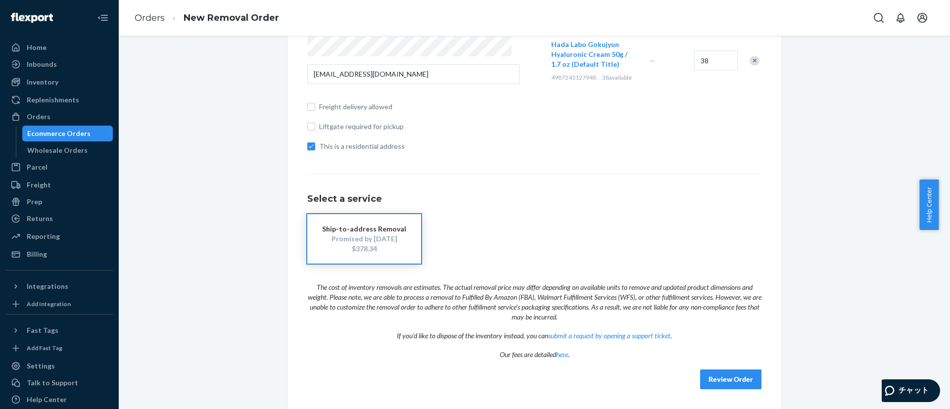
click at [726, 378] on button "Review Order" at bounding box center [730, 380] width 61 height 20
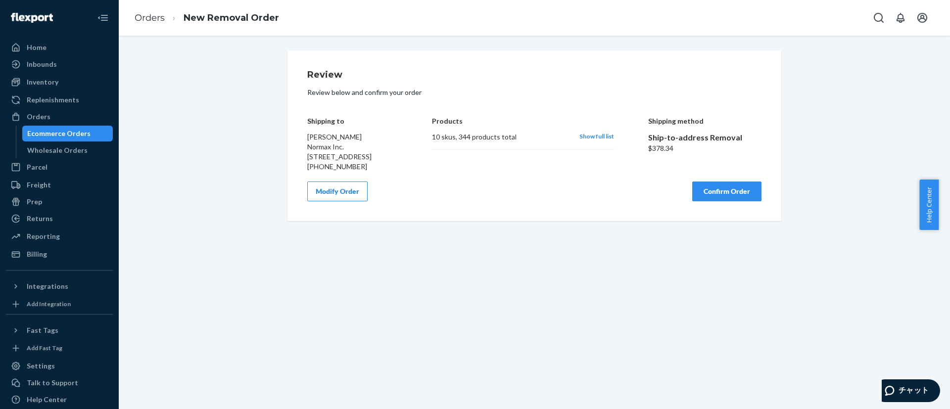
scroll to position [0, 0]
click at [731, 201] on button "Confirm Order" at bounding box center [726, 192] width 69 height 20
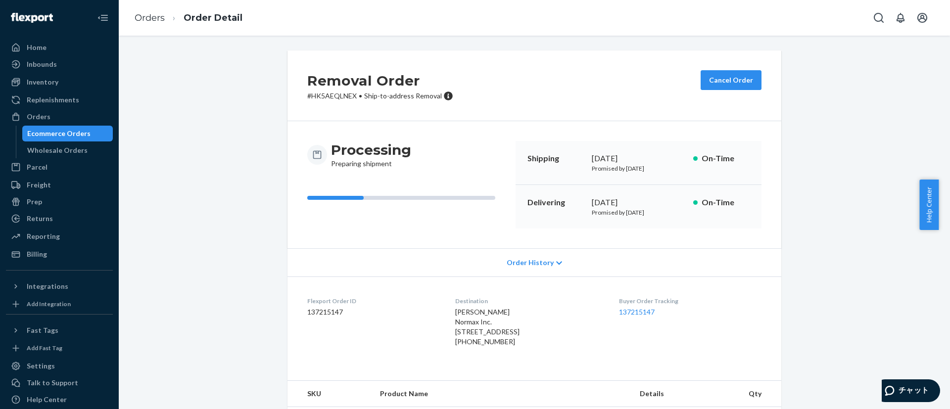
click at [56, 134] on div "Ecommerce Orders" at bounding box center [58, 134] width 63 height 10
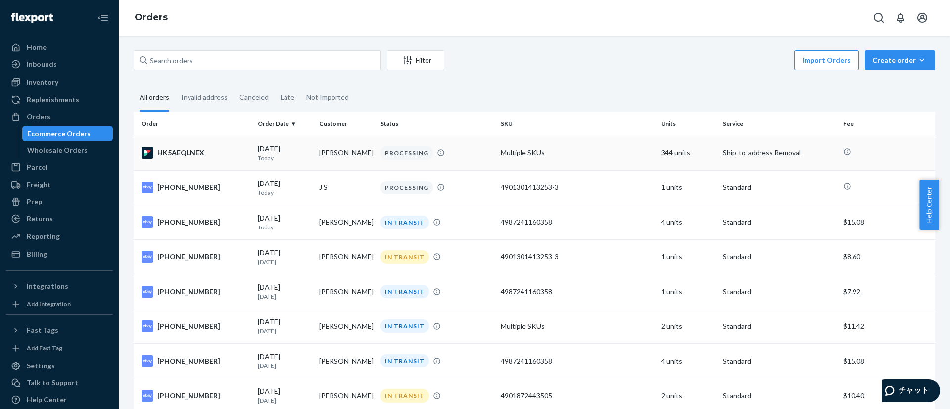
click at [370, 163] on td "[PERSON_NAME]" at bounding box center [345, 153] width 61 height 35
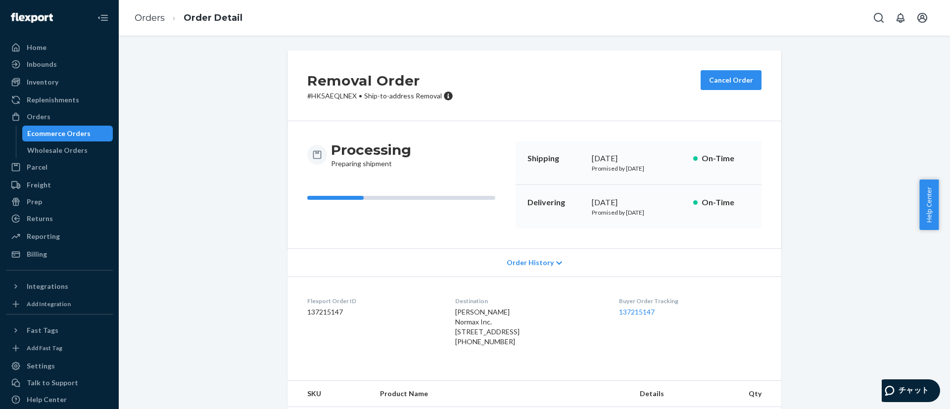
click at [927, 207] on span "Help Center" at bounding box center [929, 205] width 19 height 50
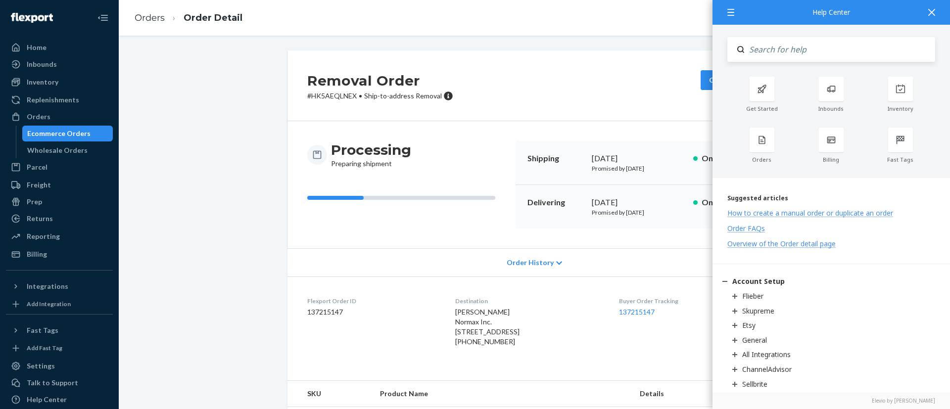
click at [620, 371] on dl "Flexport Order ID 137215147 Destination Ryuichi Stan Tachibana Normax Inc. 8275…" at bounding box center [535, 324] width 494 height 94
click at [766, 138] on icon at bounding box center [762, 138] width 10 height 10
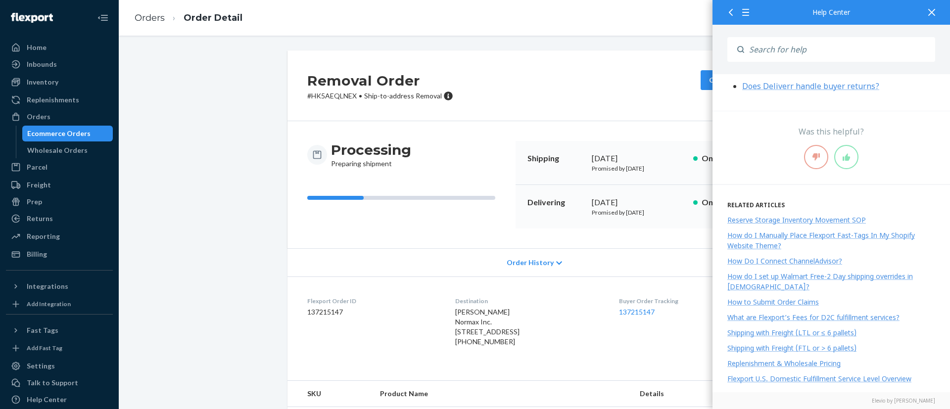
scroll to position [197, 0]
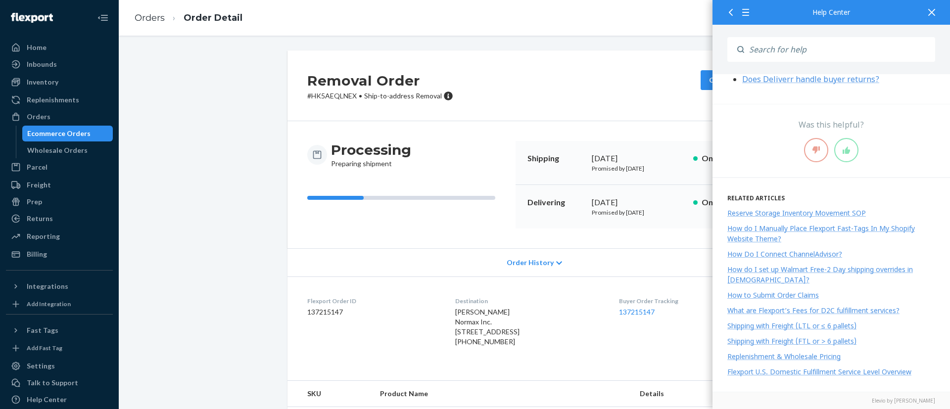
click at [743, 8] on div at bounding box center [748, 12] width 18 height 24
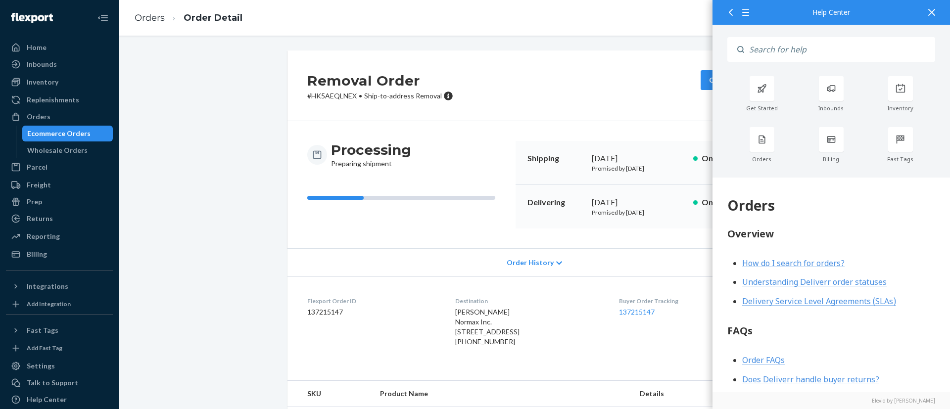
scroll to position [0, 0]
click at [744, 9] on icon at bounding box center [745, 12] width 7 height 7
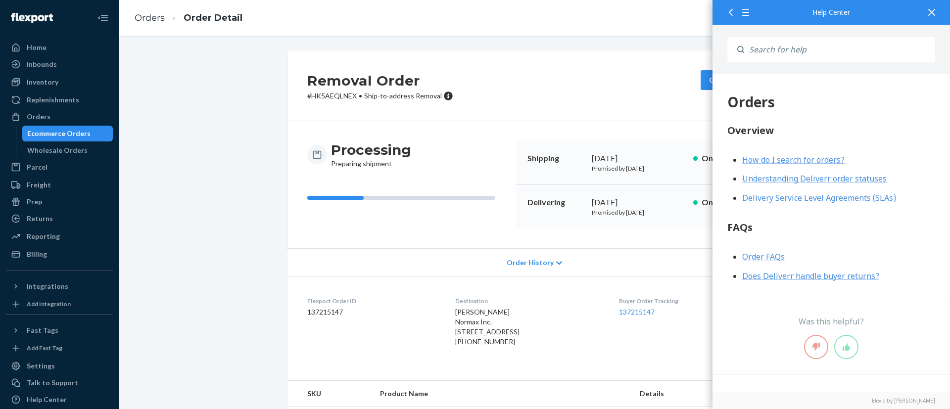
click at [744, 9] on icon at bounding box center [745, 12] width 7 height 7
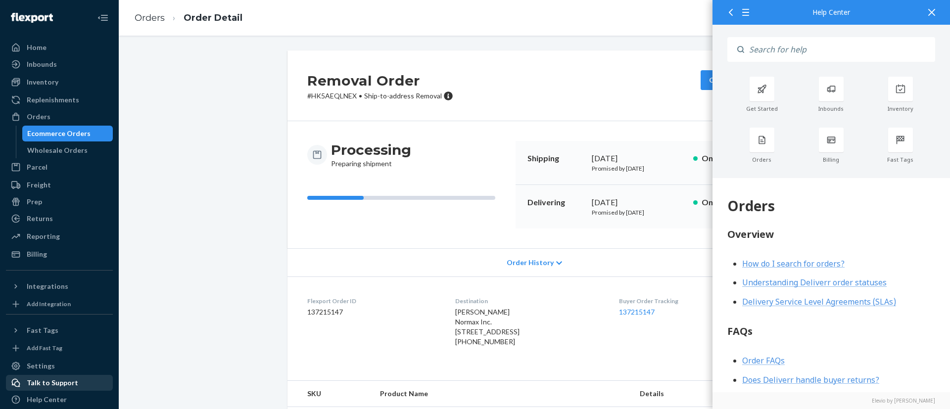
click at [63, 383] on div "Talk to Support" at bounding box center [52, 383] width 51 height 10
click at [925, 10] on div at bounding box center [932, 12] width 22 height 24
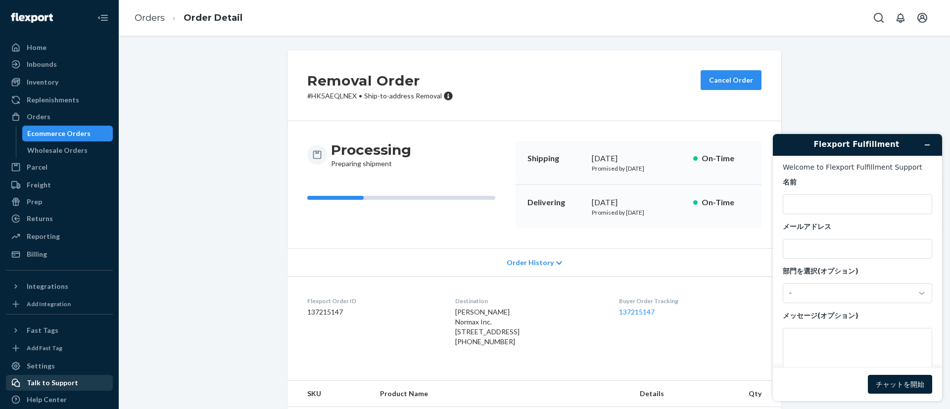
click at [58, 383] on div "Talk to Support" at bounding box center [52, 383] width 51 height 10
click at [897, 298] on div "-" at bounding box center [851, 293] width 125 height 9
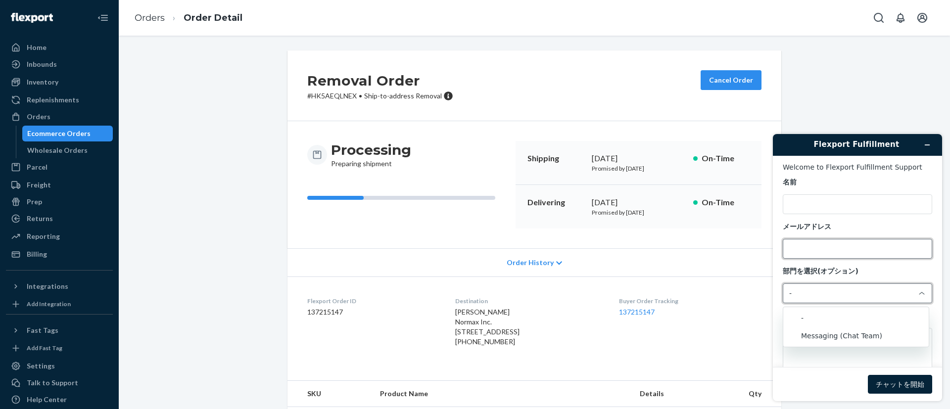
click at [829, 255] on input "メールアドレス" at bounding box center [857, 249] width 149 height 20
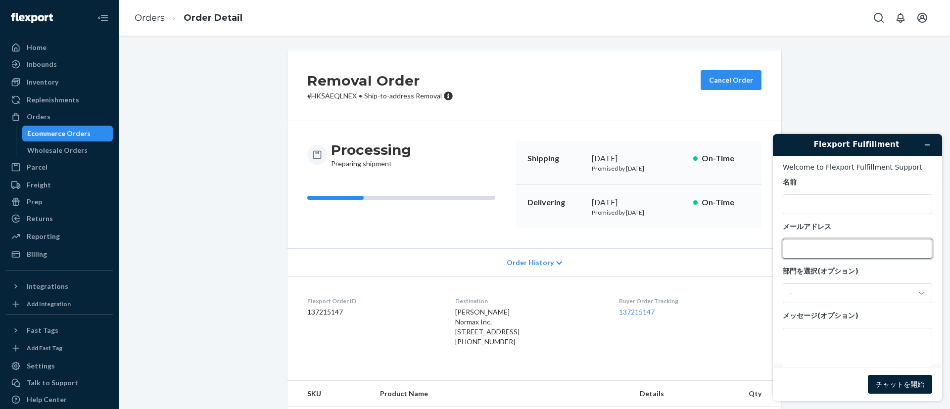
type input "lakeright.m.i@gmail.com"
click at [798, 201] on input "名前" at bounding box center [857, 205] width 149 height 20
type input "Masako Iwao"
click at [817, 288] on div "-" at bounding box center [857, 294] width 149 height 20
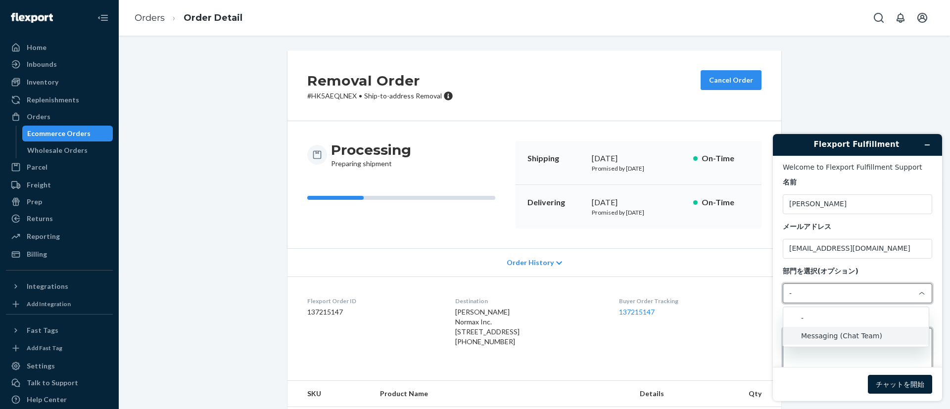
click at [854, 347] on textarea "メッセージ (オプション)" at bounding box center [857, 355] width 149 height 55
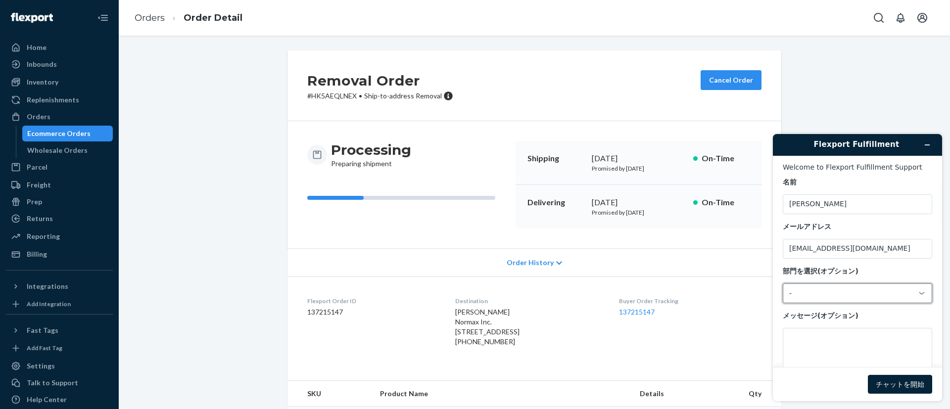
click at [848, 303] on div "-" at bounding box center [857, 294] width 149 height 20
click at [813, 331] on li "Messaging (Chat Team)" at bounding box center [856, 336] width 146 height 18
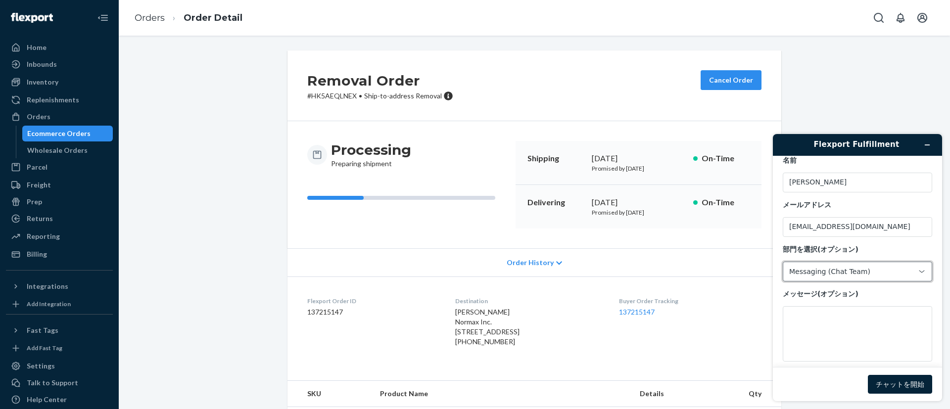
scroll to position [33, 0]
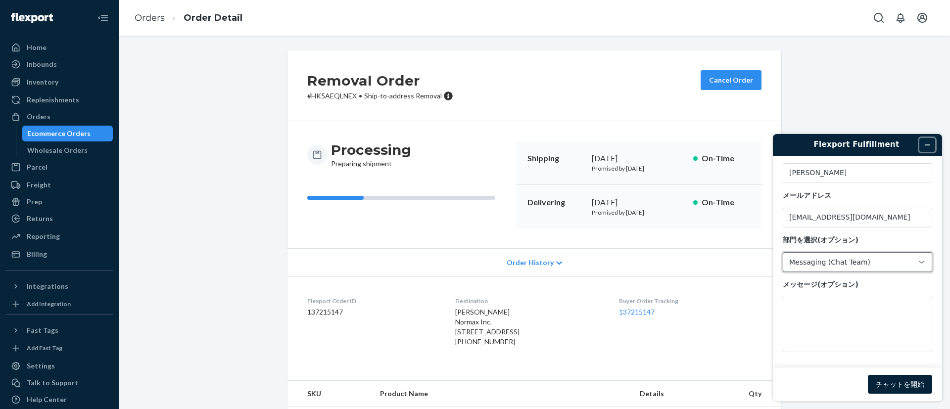
click at [927, 146] on icon "ウィジェットを最小化" at bounding box center [927, 145] width 7 height 7
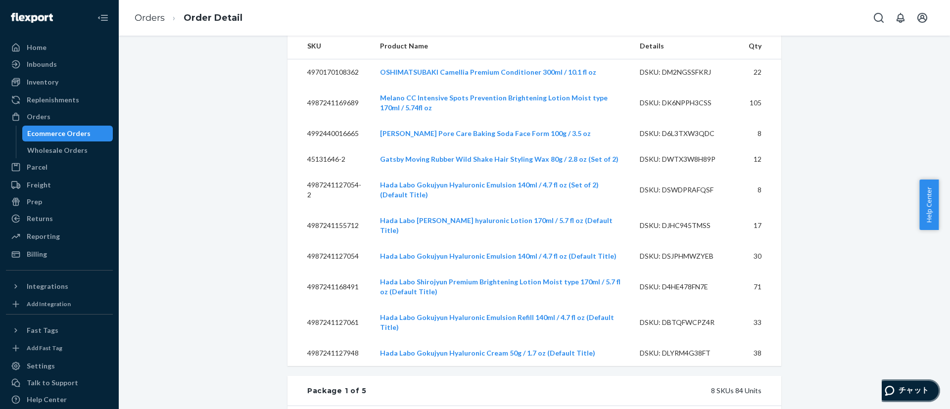
scroll to position [371, 0]
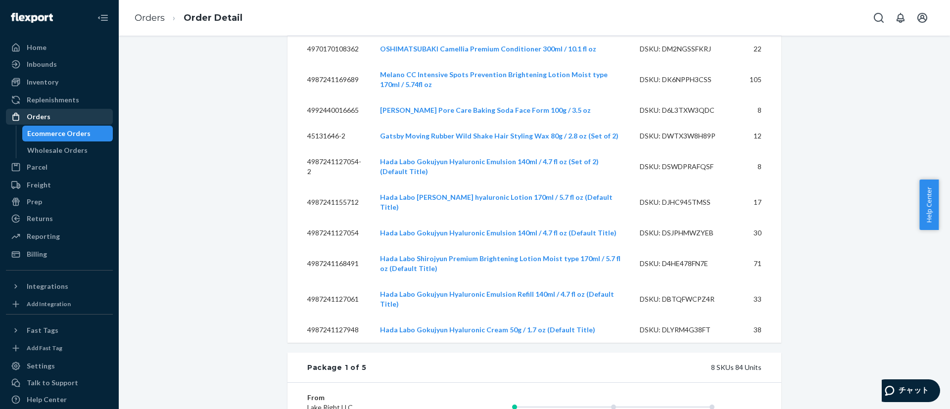
click at [39, 113] on div "Orders" at bounding box center [39, 117] width 24 height 10
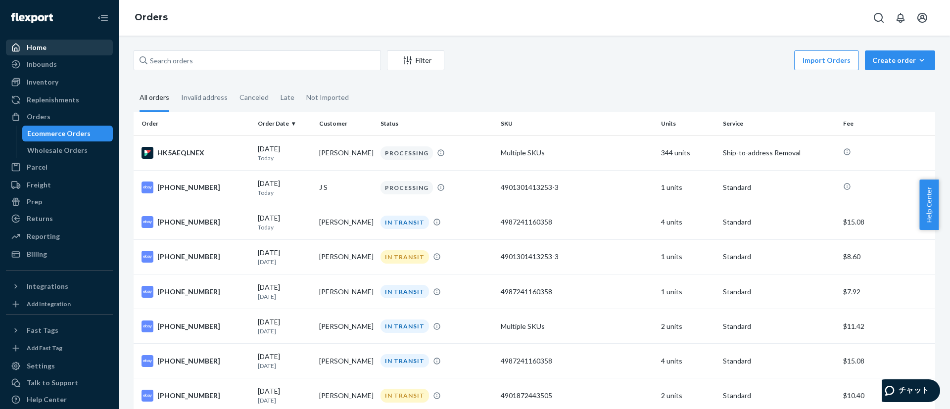
click at [60, 54] on div "Home" at bounding box center [59, 48] width 105 height 14
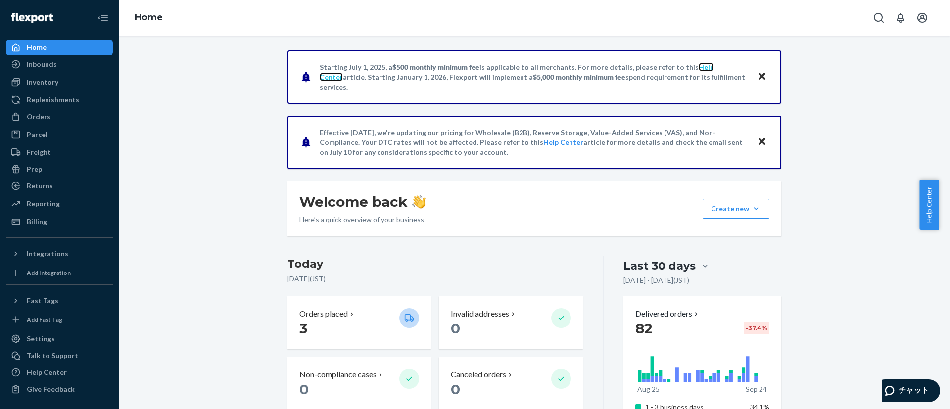
click at [703, 72] on link "Help Center" at bounding box center [517, 72] width 394 height 18
drag, startPoint x: 311, startPoint y: 69, endPoint x: 719, endPoint y: 91, distance: 408.9
click at [719, 91] on div "Starting July 1, 2025, a $500 monthly minimum fee is applicable to all merchant…" at bounding box center [535, 76] width 494 height 53
copy p "Starting July 1, 2025, a $500 monthly minimum fee is applicable to all merchant…"
drag, startPoint x: 312, startPoint y: 132, endPoint x: 567, endPoint y: 158, distance: 256.2
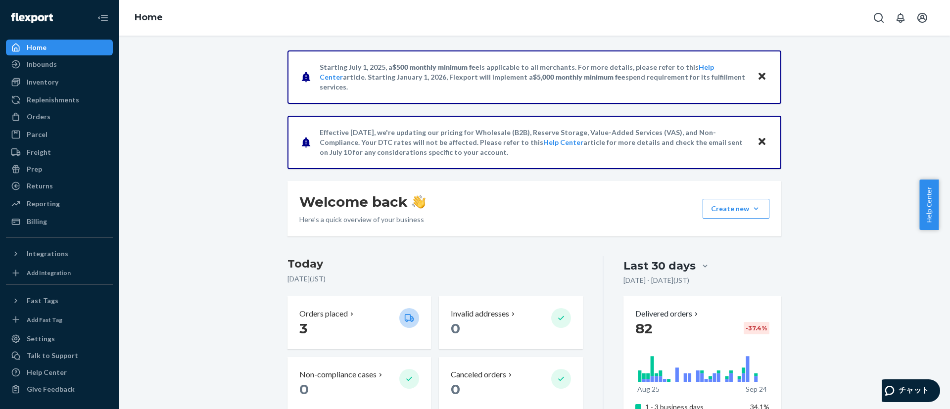
click at [567, 158] on div "Effective August 9, we're updating our pricing for Wholesale (B2B), Reserve Sto…" at bounding box center [535, 142] width 494 height 53
copy p "Effective August 9, we're updating our pricing for Wholesale (B2B), Reserve Sto…"
click at [57, 89] on link "Inventory" at bounding box center [59, 82] width 107 height 16
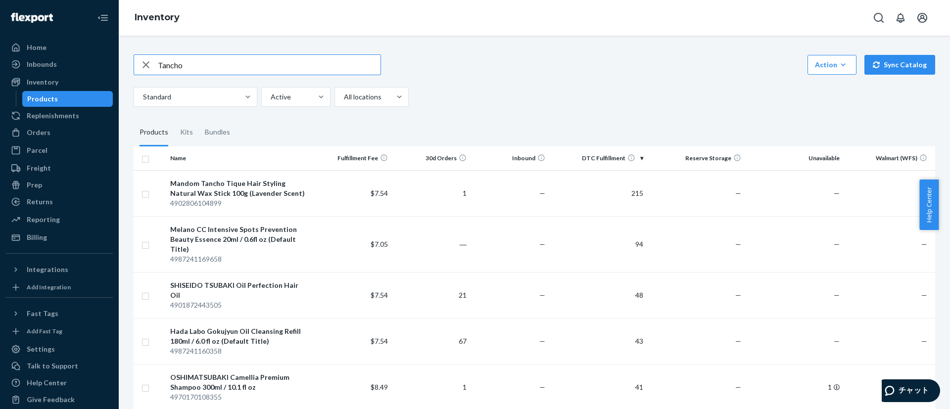
type input "Tancho"
click at [688, 89] on div "Standard Active All locations" at bounding box center [531, 97] width 794 height 20
click at [234, 186] on div "Mandom Tancho Tique Hair Styling Natural Wax Stick 100g (Lavender Scent)" at bounding box center [240, 189] width 140 height 20
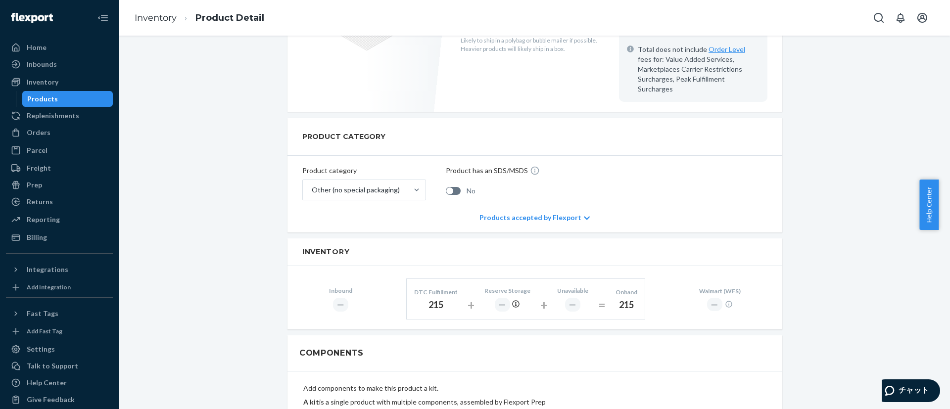
scroll to position [223, 0]
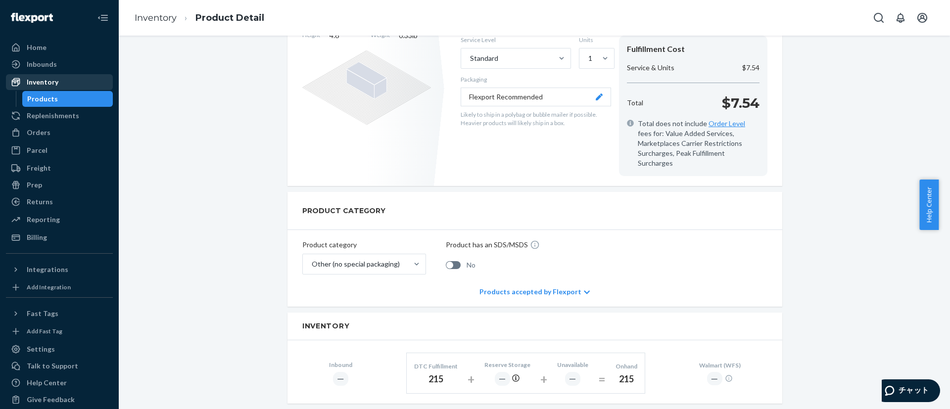
click at [57, 83] on div "Inventory" at bounding box center [59, 82] width 105 height 14
